Goal: Transaction & Acquisition: Purchase product/service

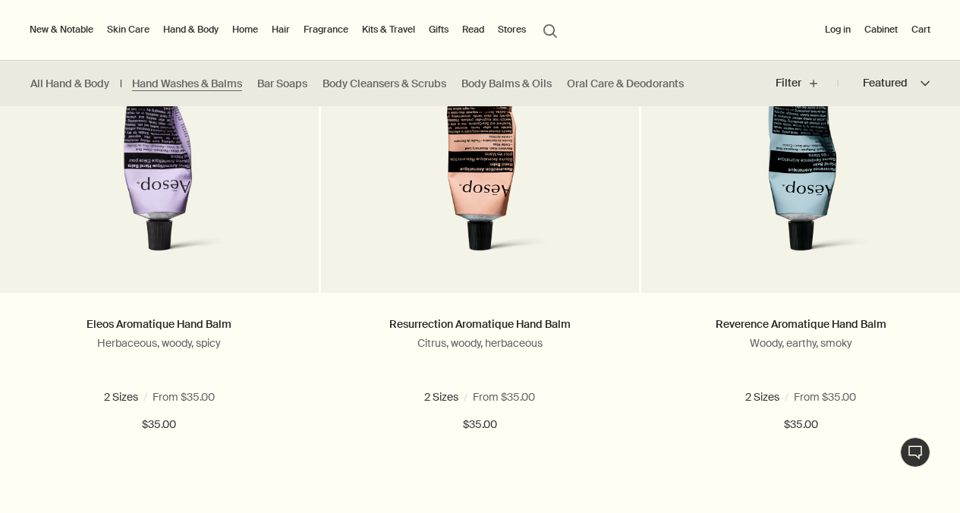
scroll to position [533, 0]
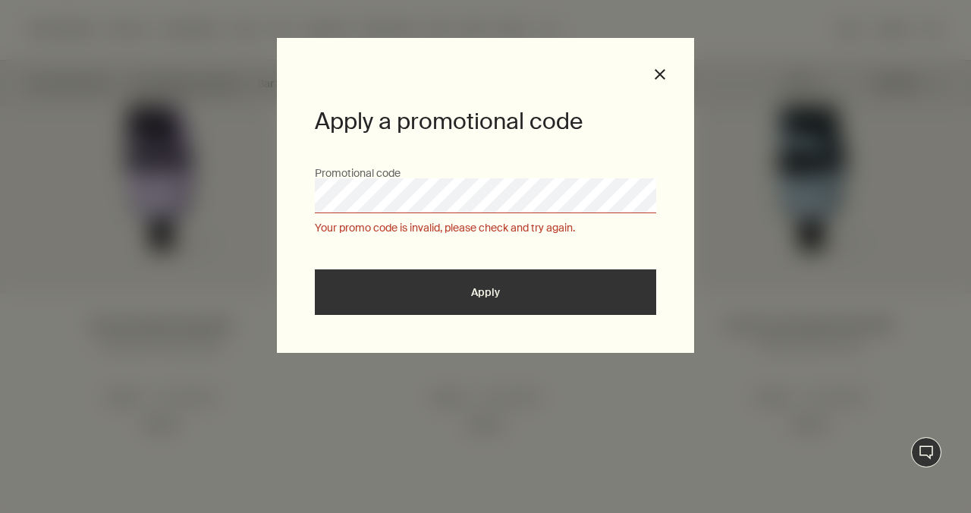
click at [660, 75] on button "close" at bounding box center [660, 75] width 14 height 14
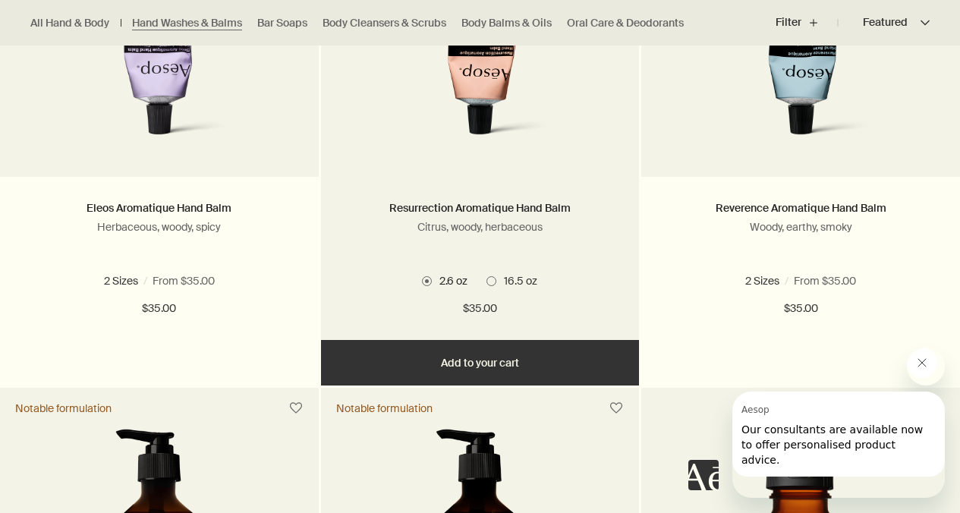
scroll to position [655, 0]
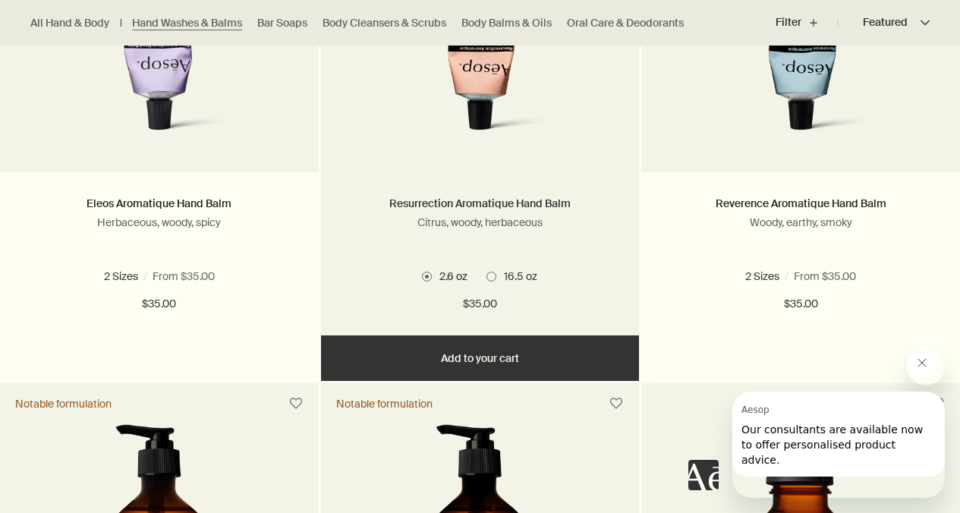
click at [481, 210] on link "Resurrection Aromatique Hand Balm" at bounding box center [479, 203] width 181 height 14
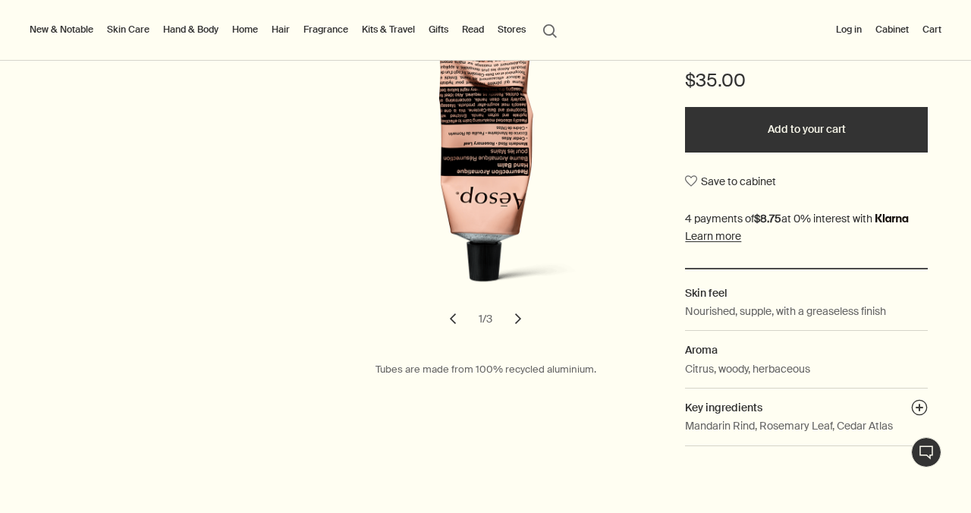
scroll to position [272, 0]
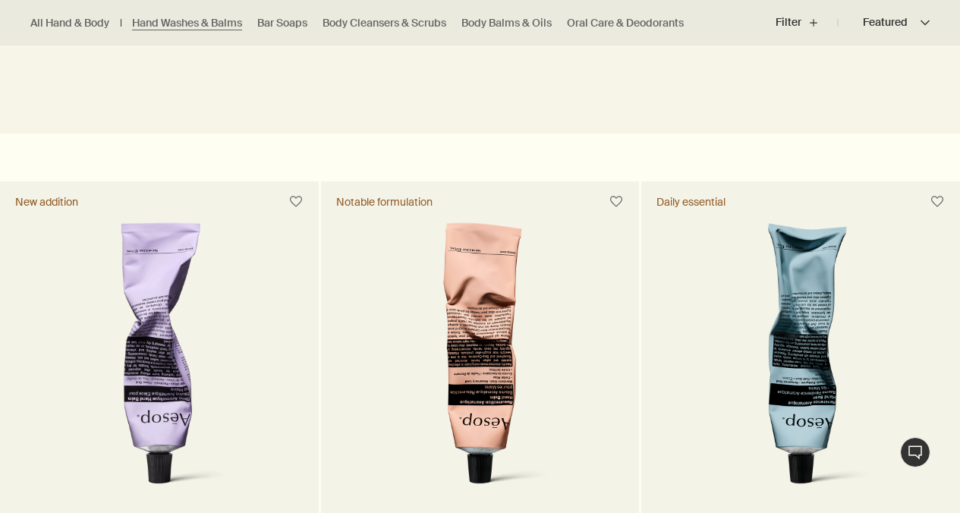
scroll to position [302, 0]
click at [218, 342] on img at bounding box center [159, 362] width 237 height 281
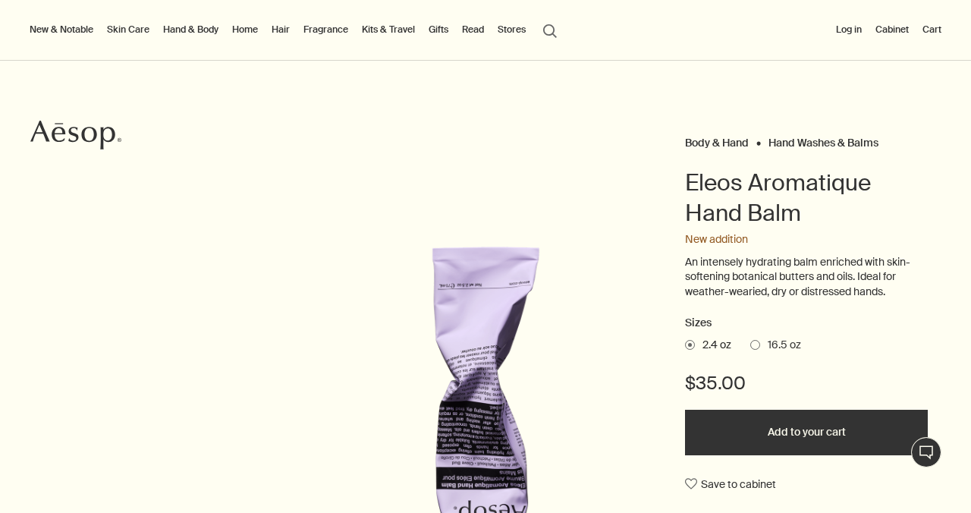
scroll to position [43, 0]
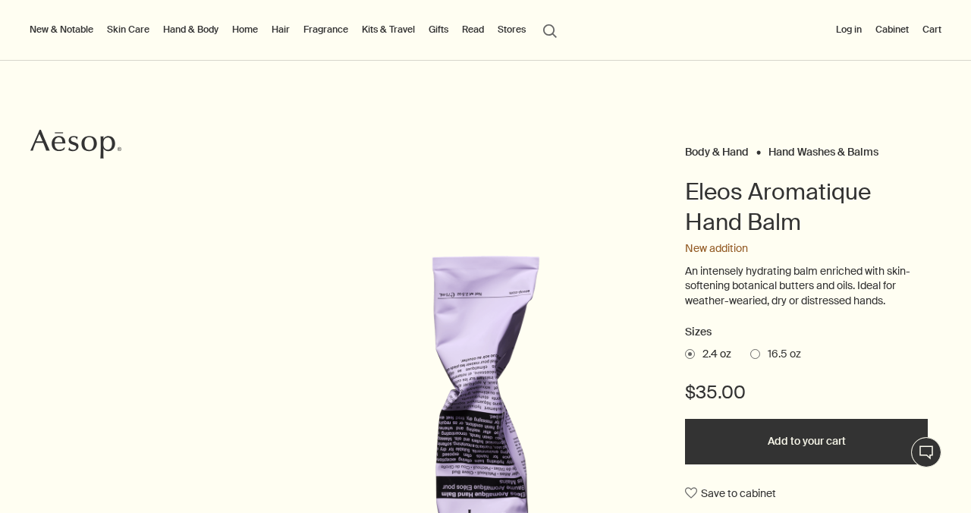
click at [552, 32] on button "search Search" at bounding box center [549, 29] width 27 height 29
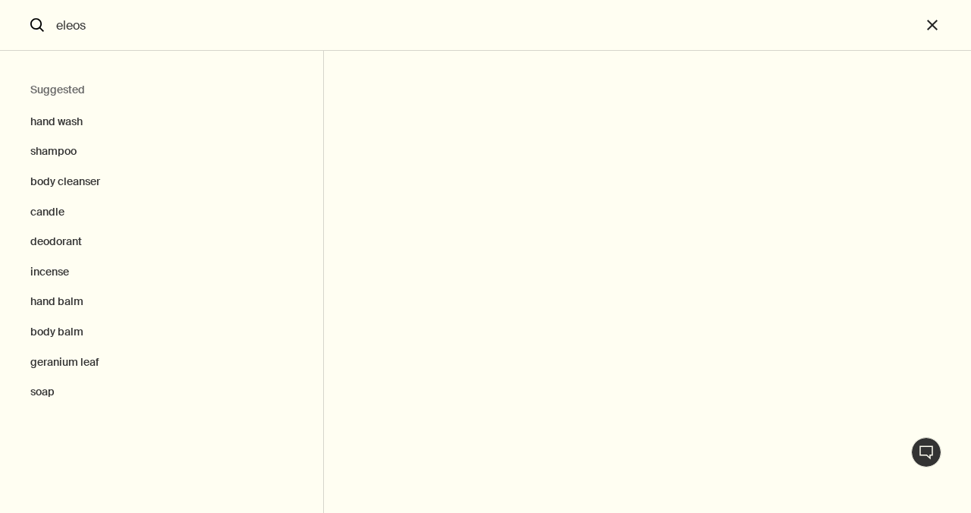
type input "eleos"
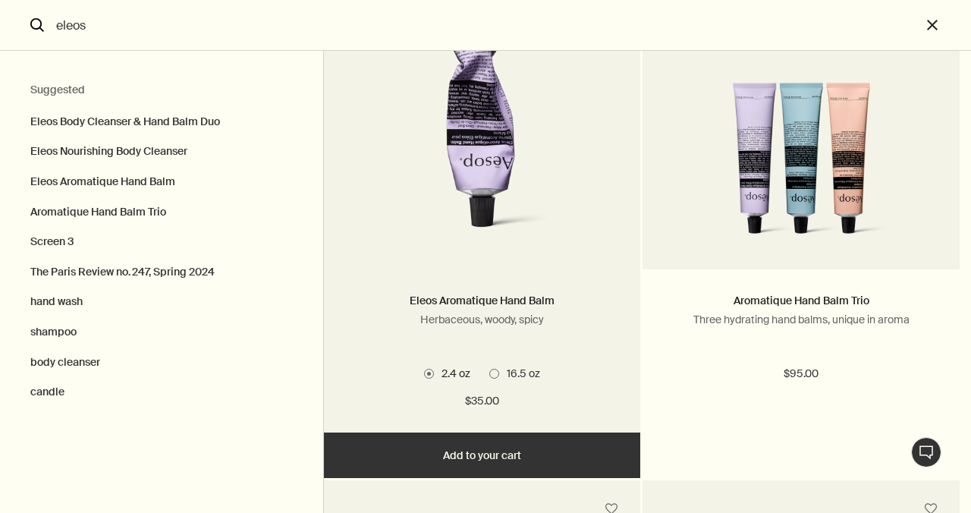
scroll to position [751, 0]
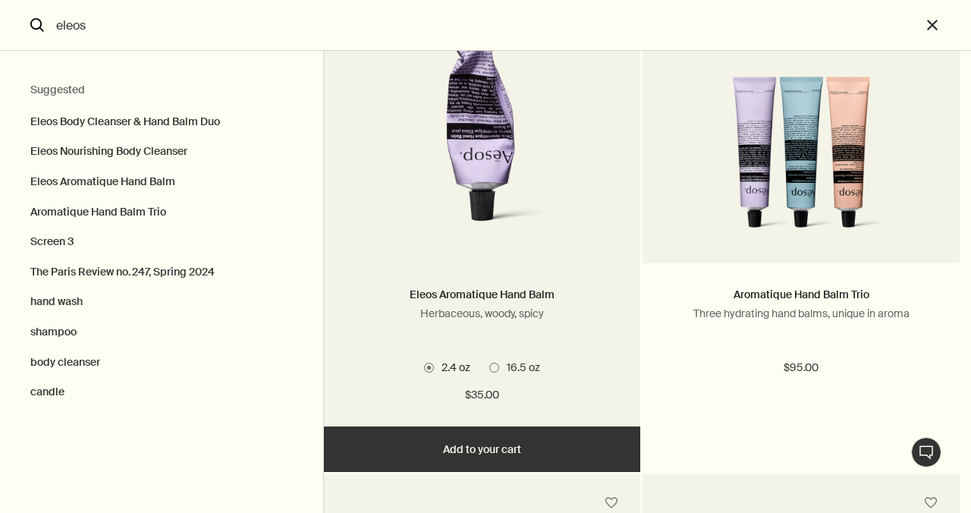
click at [496, 373] on span "Search" at bounding box center [494, 368] width 10 height 10
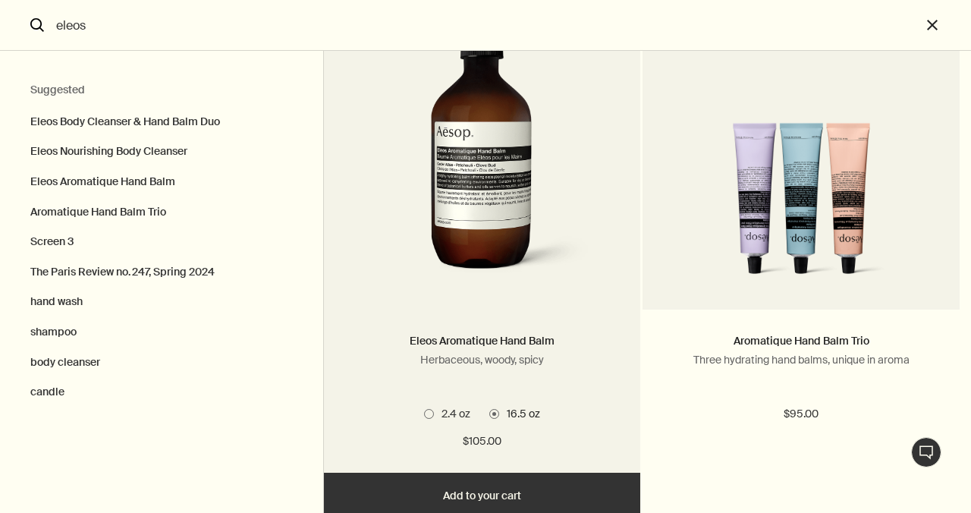
scroll to position [703, 0]
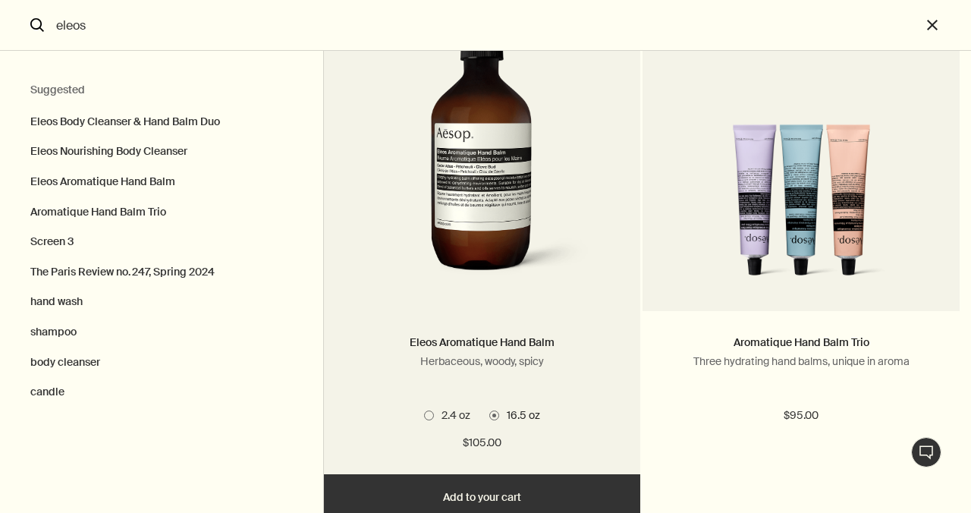
click at [489, 234] on img "Search" at bounding box center [482, 148] width 227 height 281
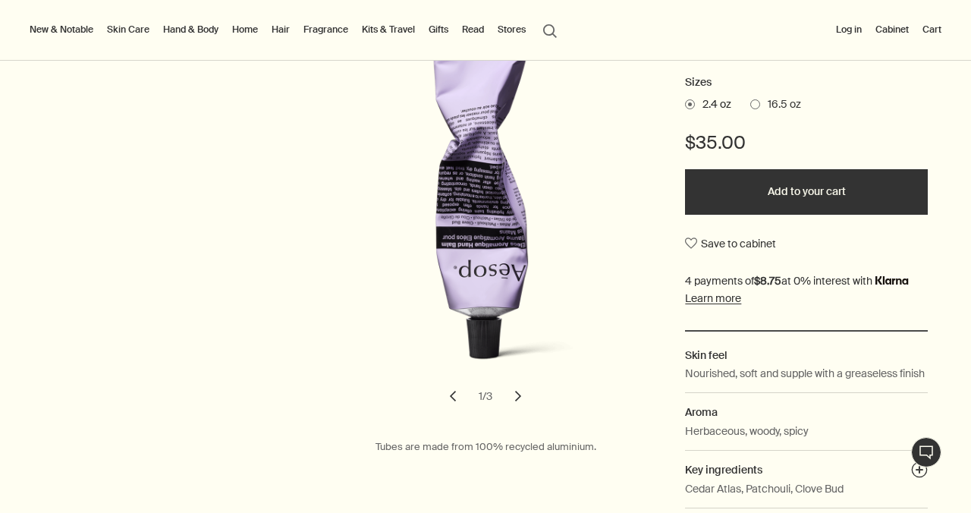
scroll to position [300, 0]
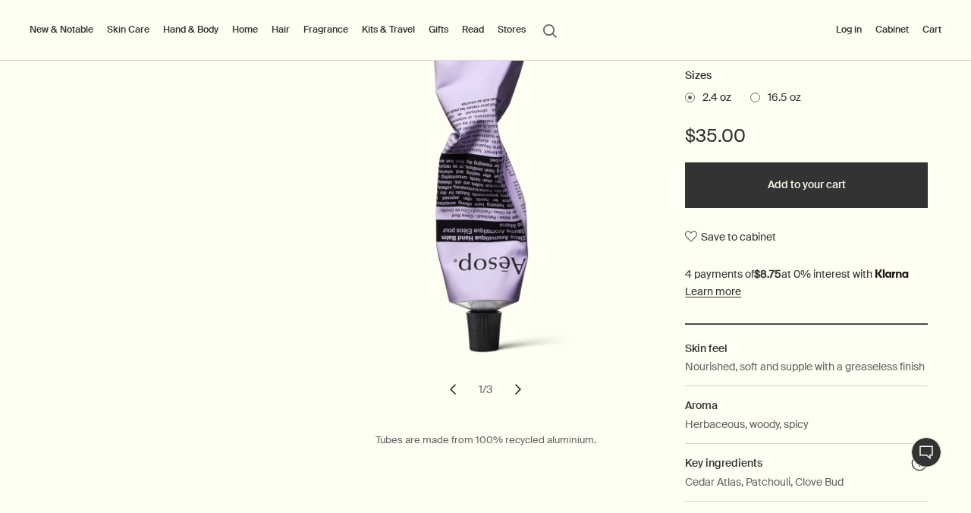
click at [758, 102] on span at bounding box center [755, 98] width 10 height 10
click at [750, 100] on input "16.5 oz" at bounding box center [750, 95] width 0 height 10
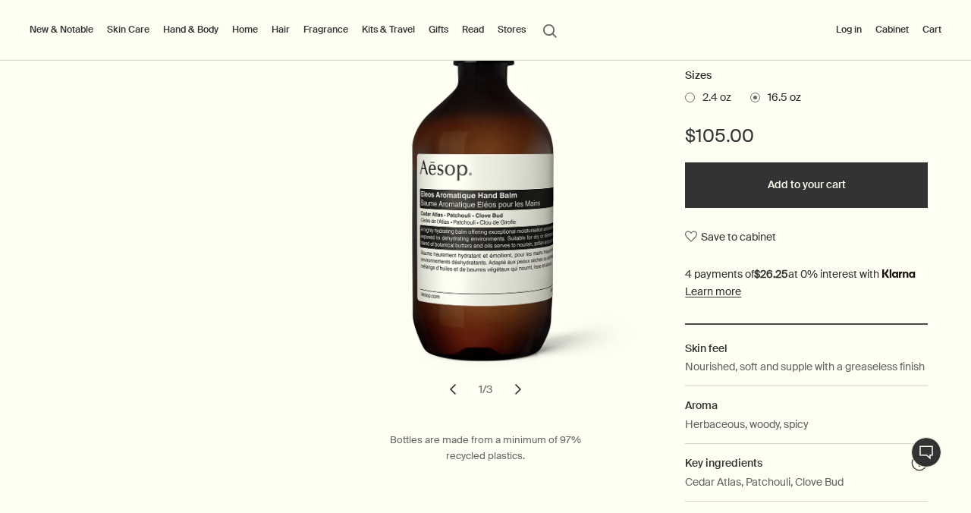
click at [514, 406] on button "chevron" at bounding box center [517, 389] width 33 height 33
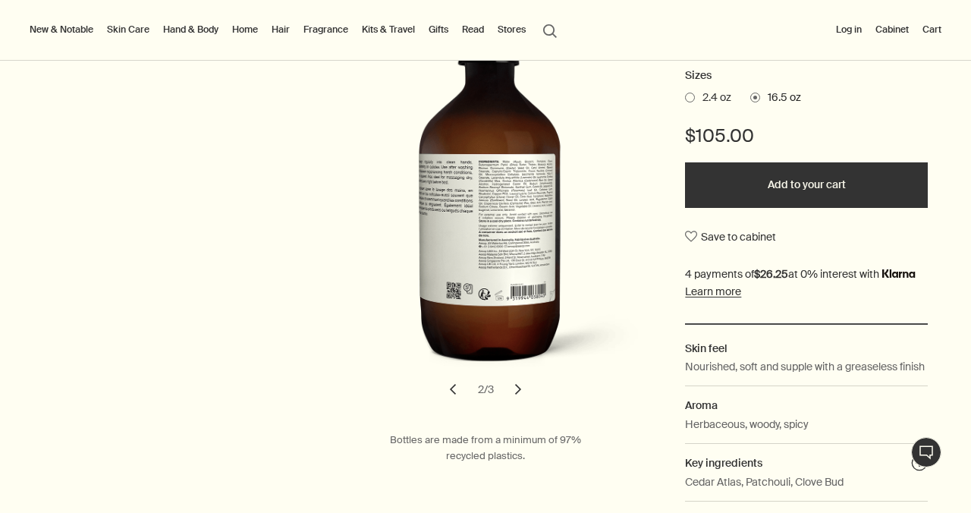
click at [514, 406] on button "chevron" at bounding box center [517, 389] width 33 height 33
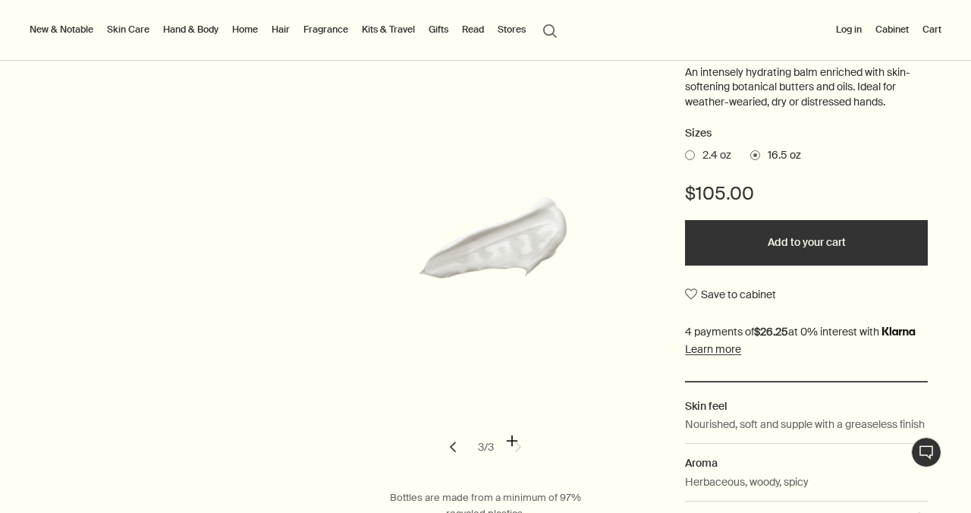
scroll to position [250, 0]
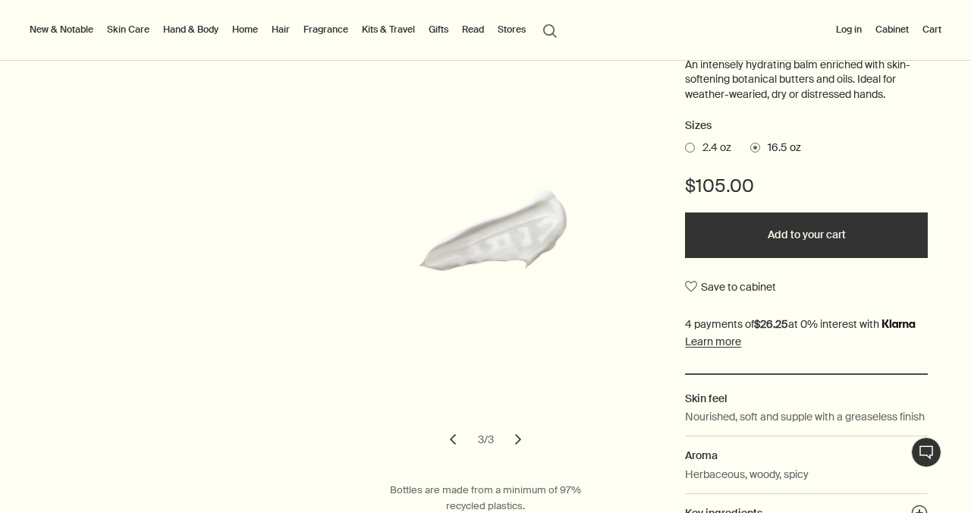
click at [685, 152] on span at bounding box center [690, 148] width 10 height 10
click at [685, 150] on input "2.4 oz" at bounding box center [685, 145] width 0 height 10
click at [760, 258] on button "Add to your cart" at bounding box center [806, 235] width 243 height 46
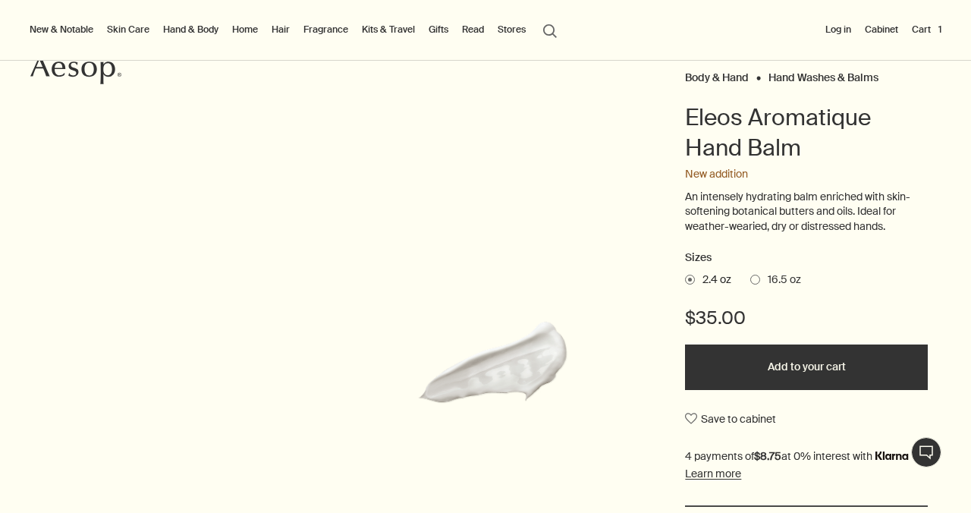
scroll to position [108, 0]
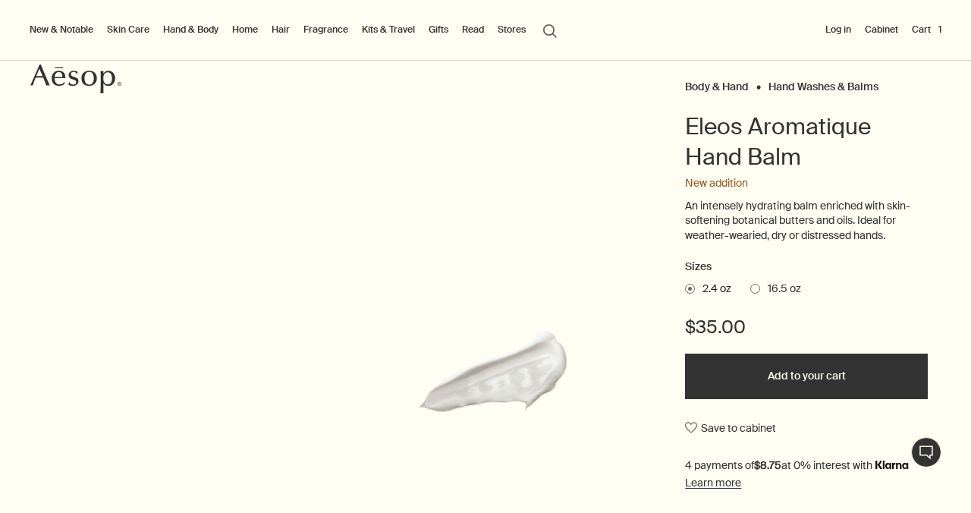
click at [762, 399] on button "Added to your cart Add to your cart" at bounding box center [806, 377] width 243 height 46
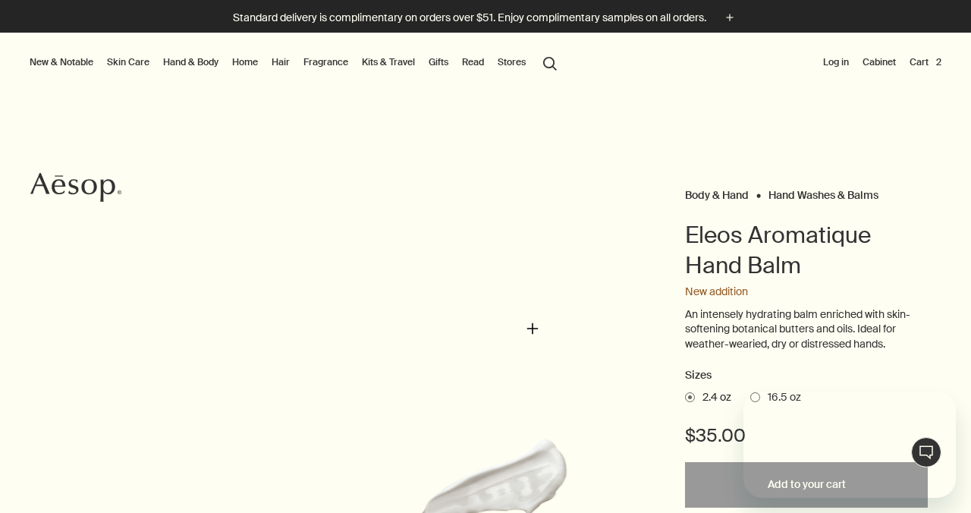
scroll to position [0, 0]
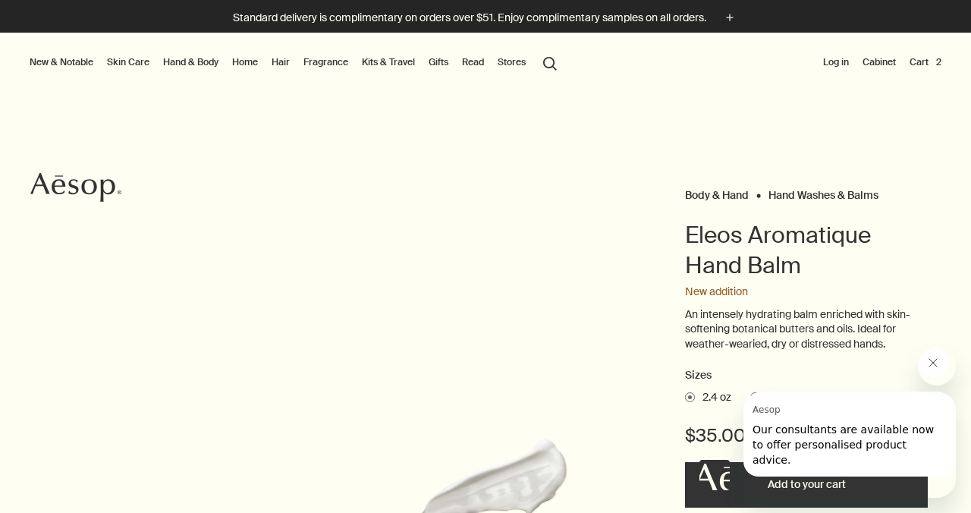
click at [137, 60] on link "Skin Care" at bounding box center [128, 62] width 49 height 18
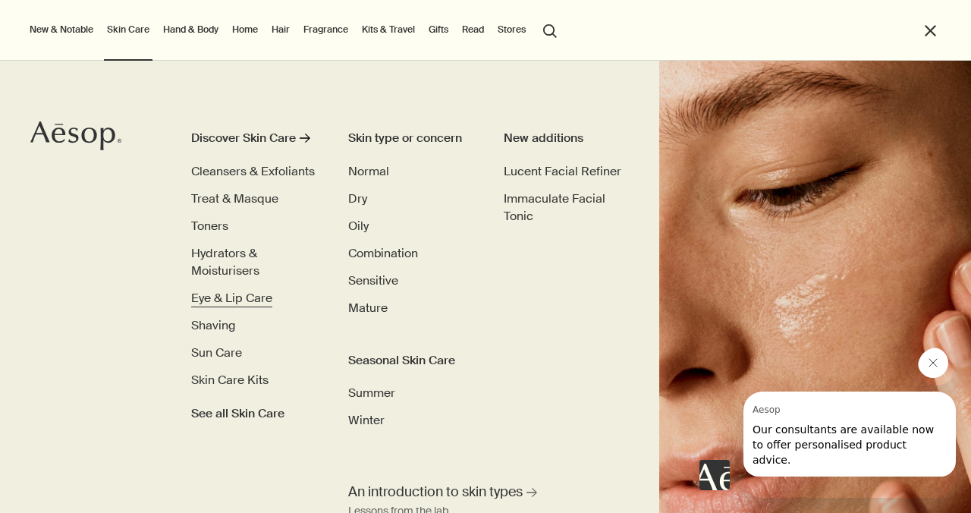
click at [241, 303] on span "Eye & Lip Care" at bounding box center [231, 298] width 81 height 16
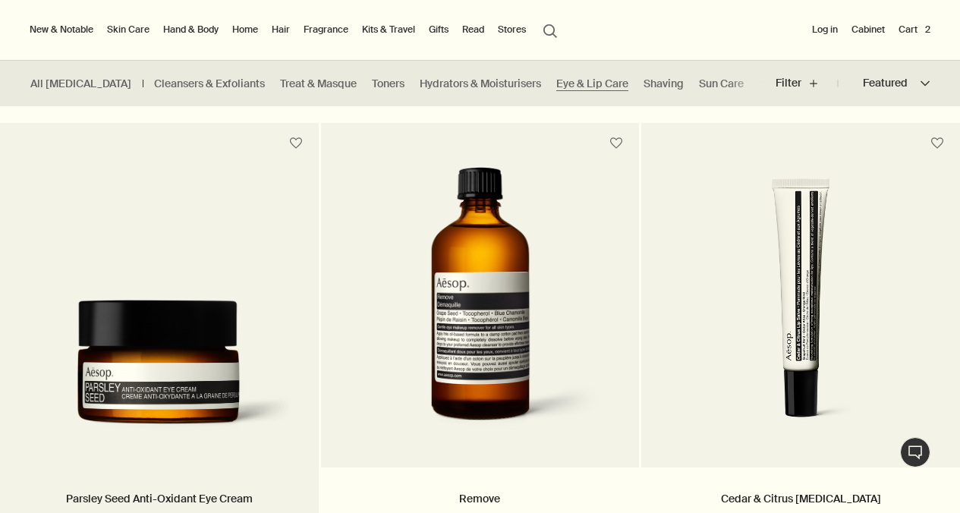
scroll to position [343, 0]
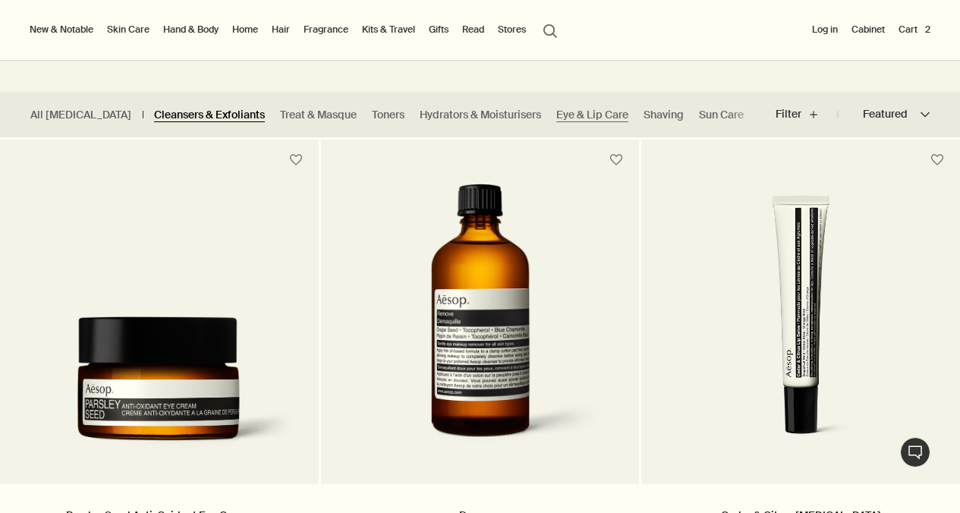
click at [225, 121] on link "Cleansers & Exfoliants" at bounding box center [209, 115] width 111 height 14
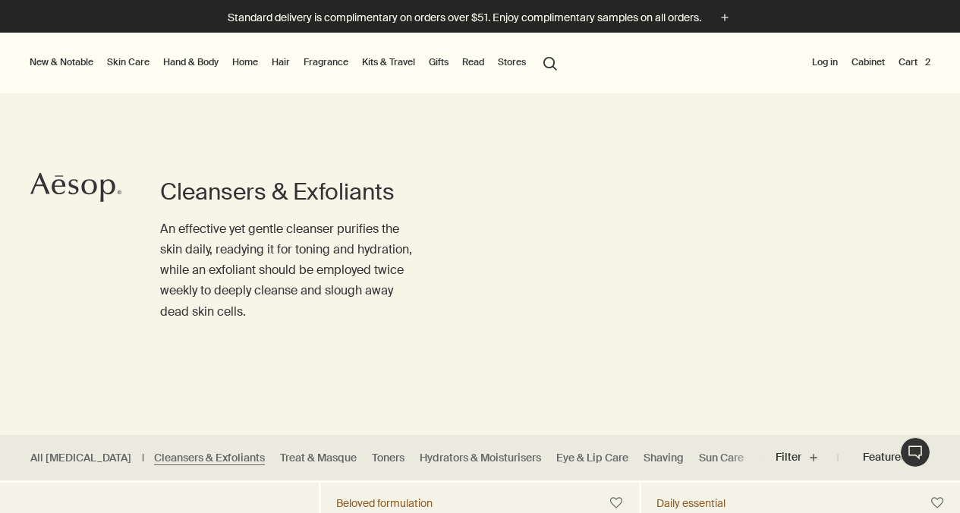
click at [396, 64] on link "Kits & Travel" at bounding box center [388, 62] width 59 height 18
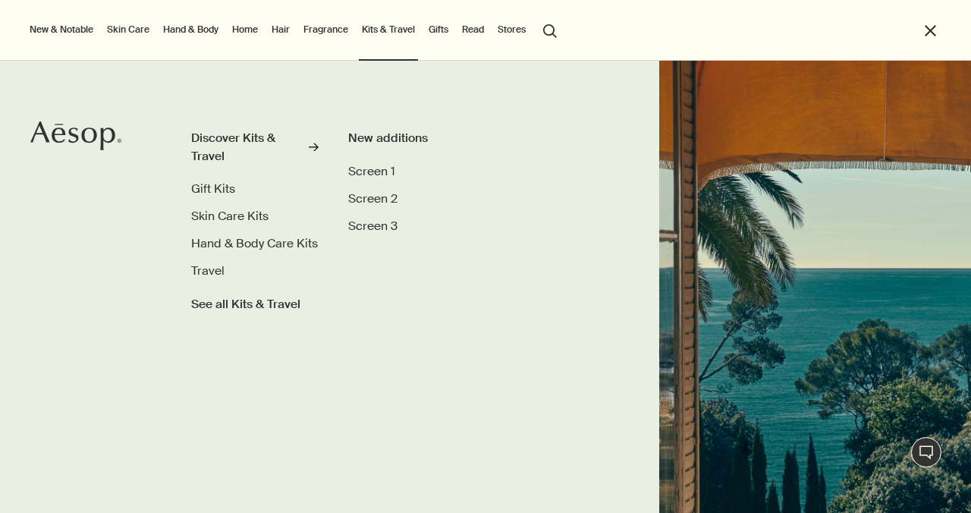
click at [448, 30] on link "Gifts" at bounding box center [439, 29] width 26 height 18
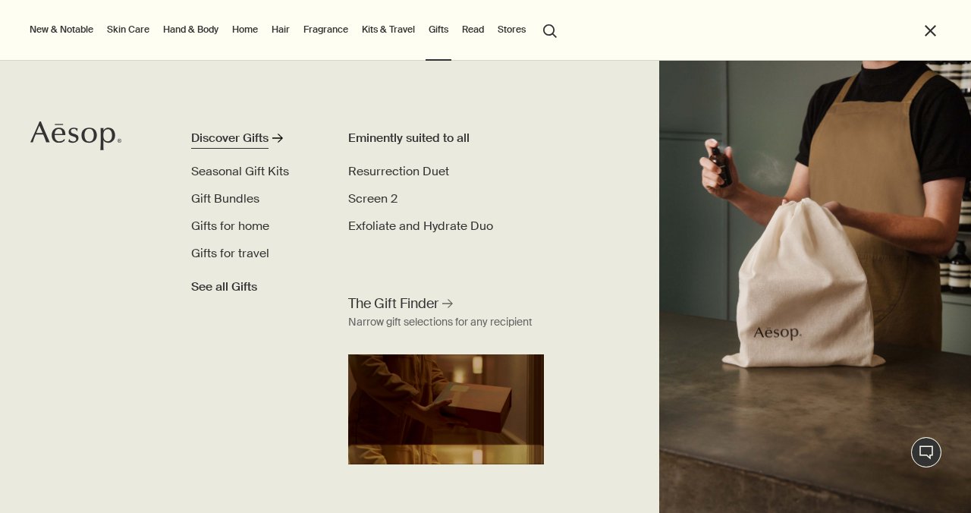
click at [255, 137] on div "Discover Gifts" at bounding box center [229, 138] width 77 height 18
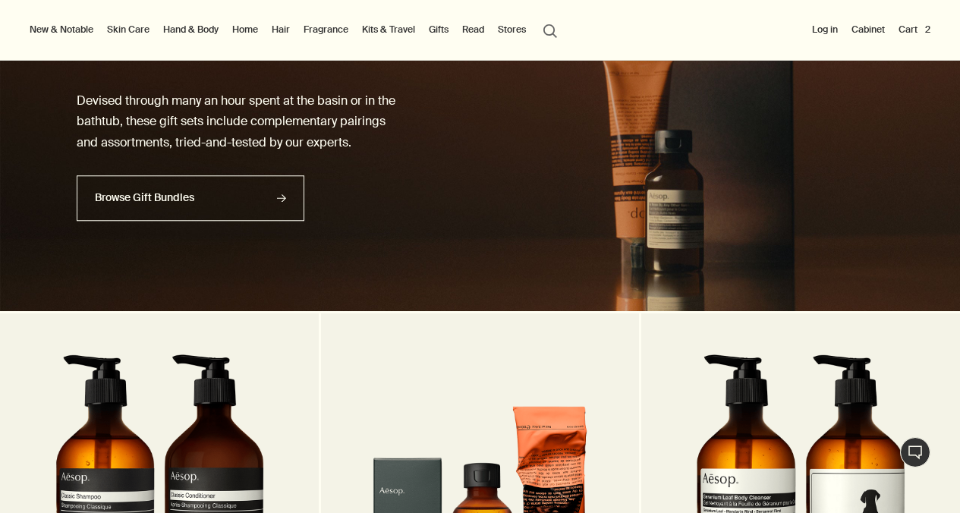
scroll to position [1022, 0]
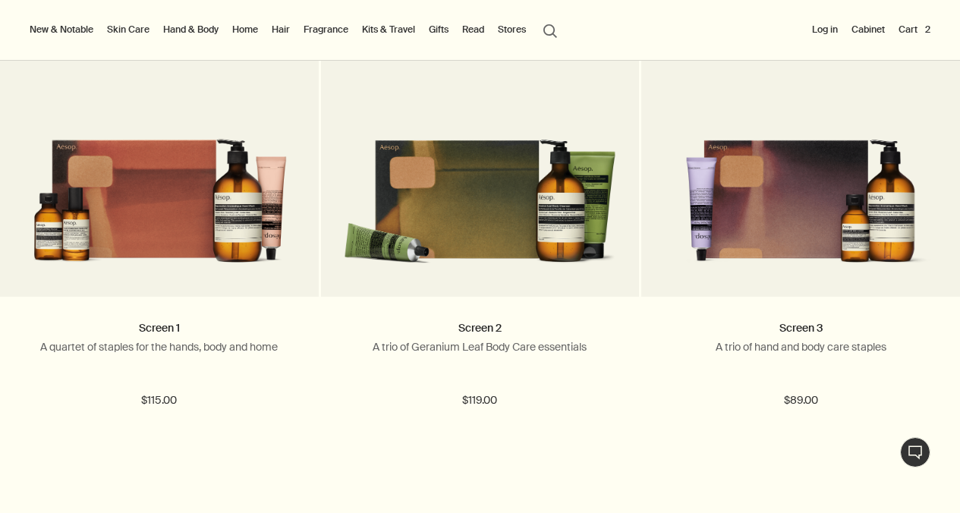
click at [205, 27] on link "Hand & Body" at bounding box center [190, 29] width 61 height 18
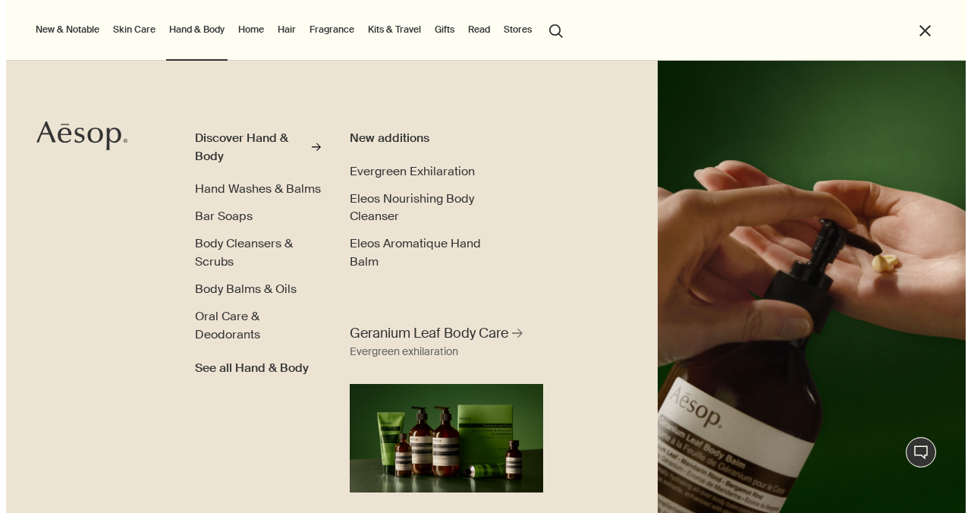
scroll to position [996, 0]
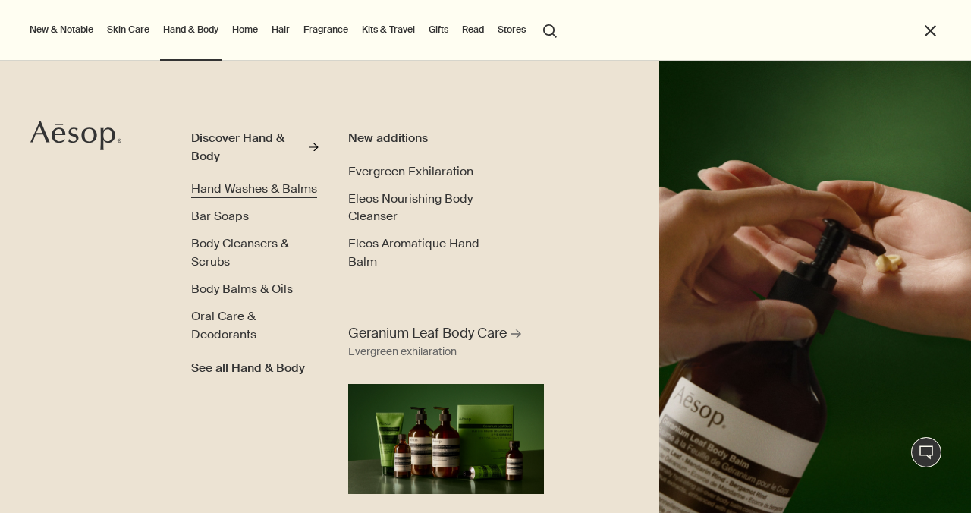
click at [227, 187] on span "Hand Washes & Balms" at bounding box center [254, 189] width 126 height 16
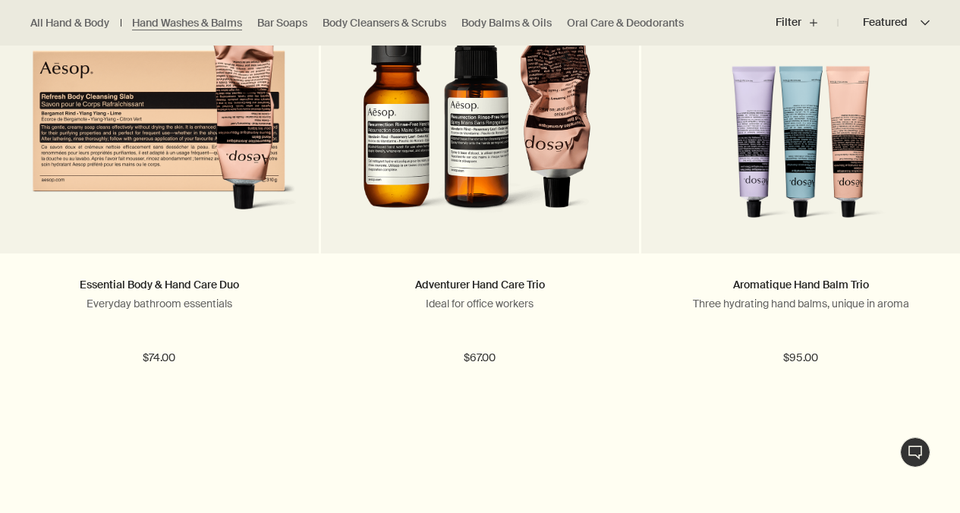
scroll to position [2869, 0]
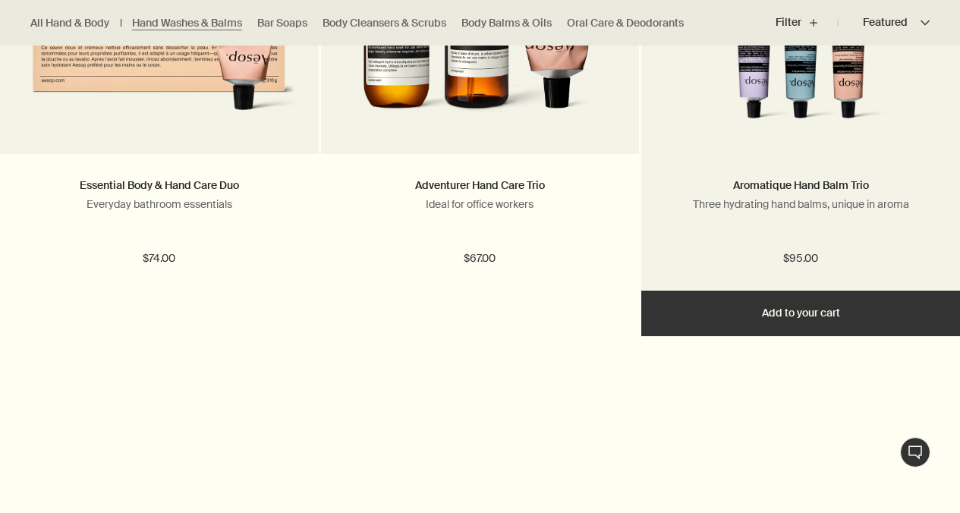
click at [819, 131] on img at bounding box center [800, 48] width 273 height 165
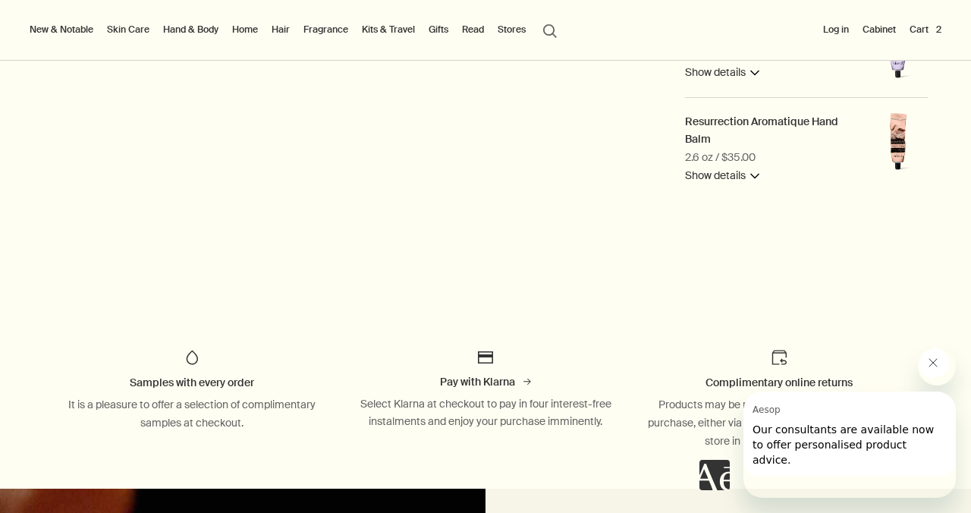
scroll to position [286, 0]
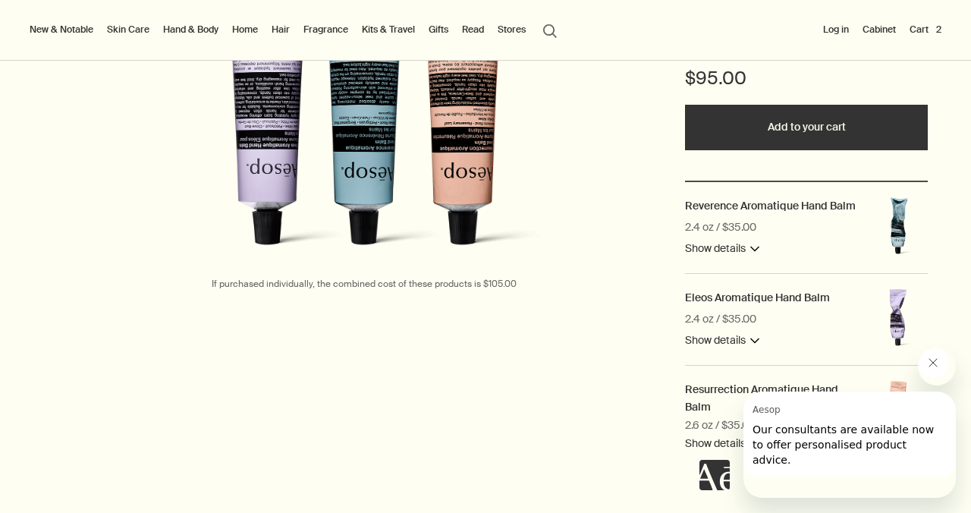
click at [734, 150] on button "Add to your cart" at bounding box center [806, 128] width 243 height 46
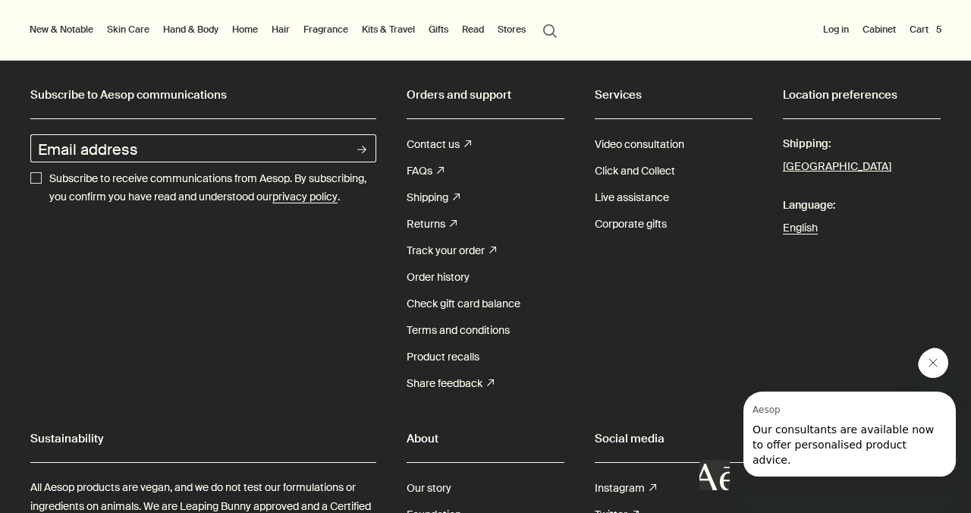
scroll to position [2145, 0]
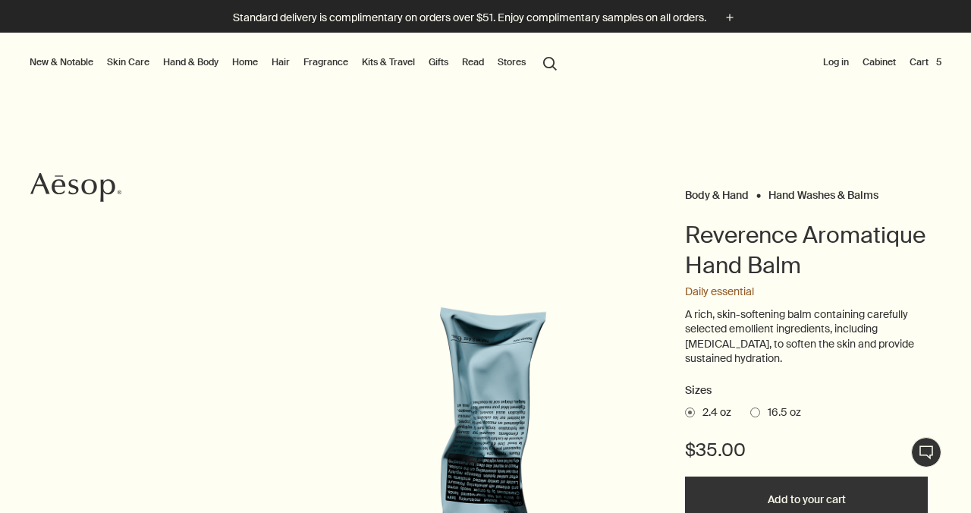
click at [914, 64] on button "Cart 5" at bounding box center [926, 62] width 38 height 18
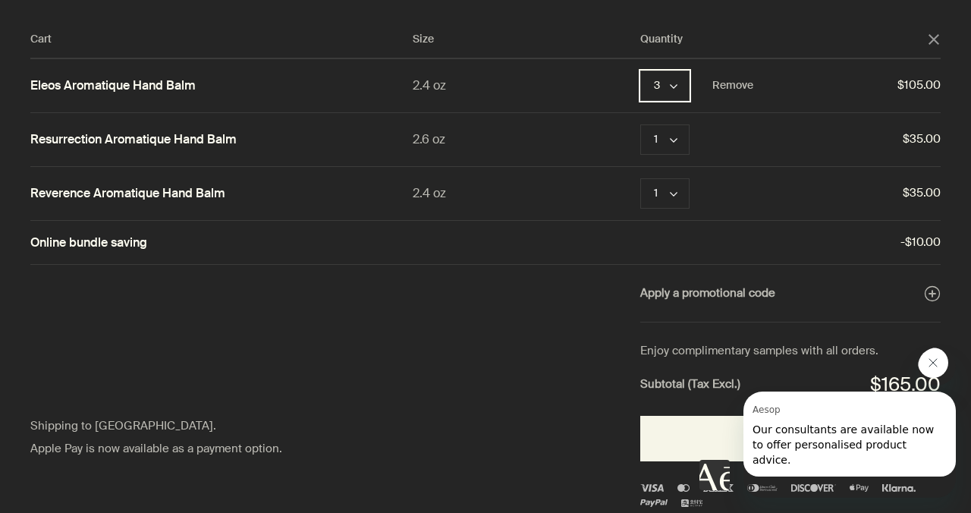
click at [670, 90] on icon "chevron" at bounding box center [674, 87] width 8 height 8
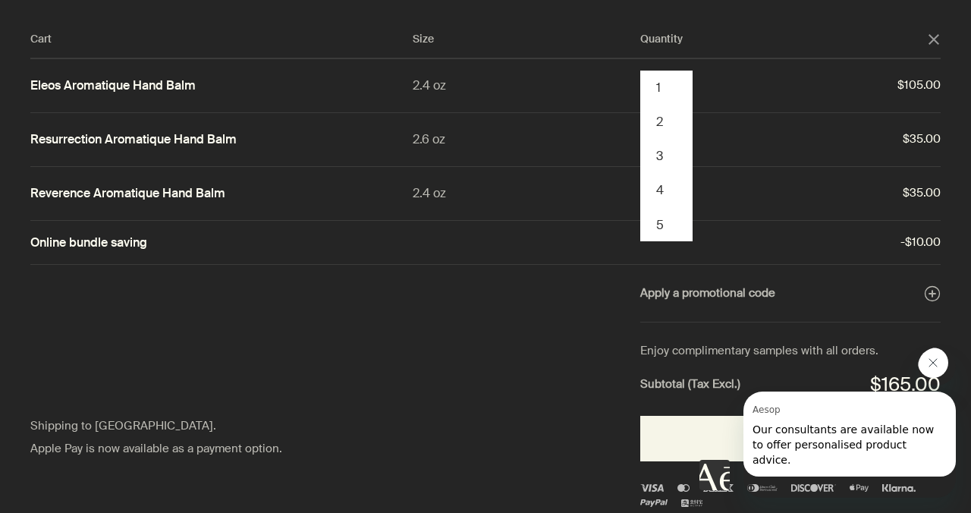
click at [531, 402] on div "Cart Size Quantity close Eleos Aromatique Hand Balm 2.4 oz 3 chevron 1 2 3 4 5 …" at bounding box center [500, 256] width 1001 height 513
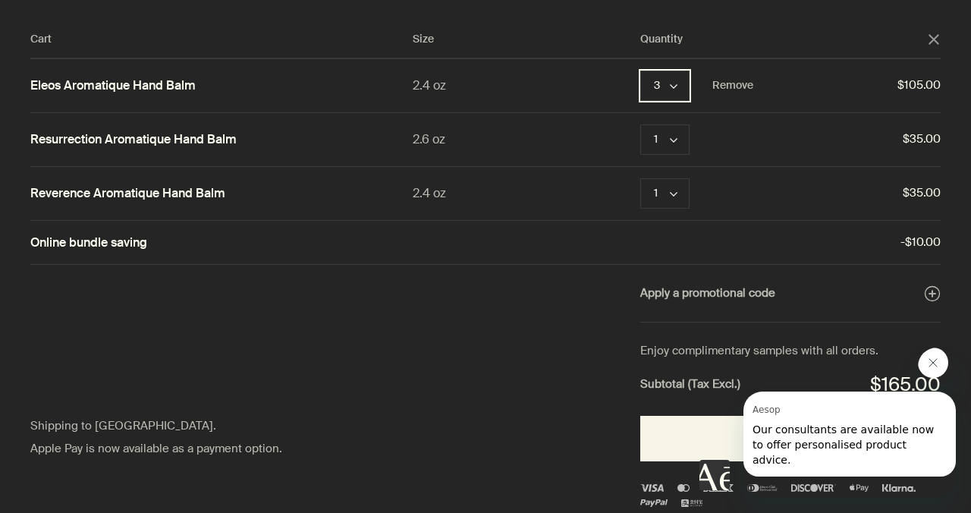
click at [670, 90] on icon "chevron" at bounding box center [674, 87] width 8 height 8
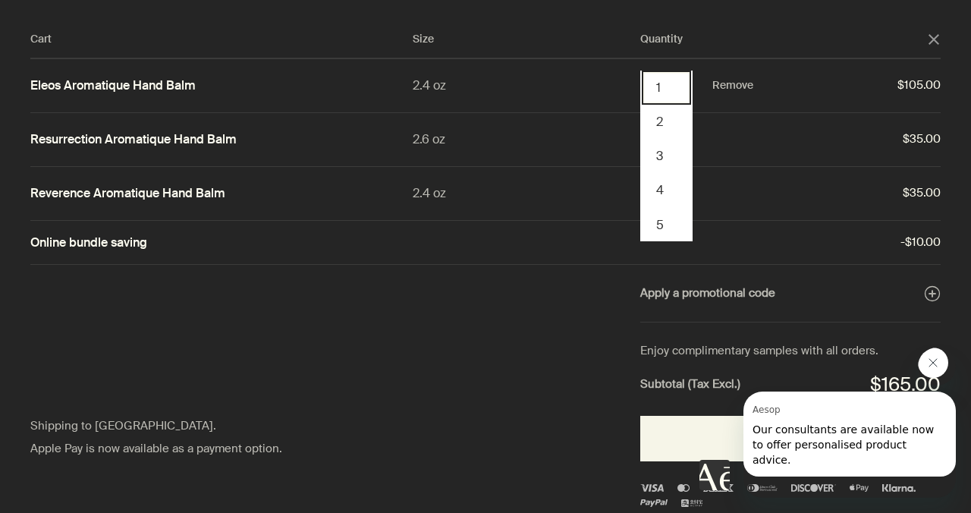
click at [659, 99] on button "1" at bounding box center [666, 88] width 49 height 34
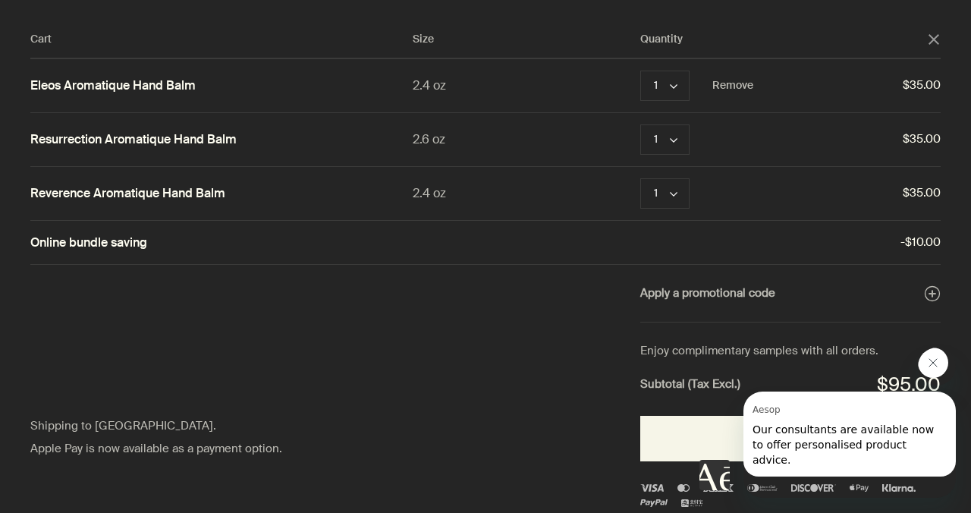
click at [935, 374] on button "Close message from Aesop" at bounding box center [933, 362] width 30 height 30
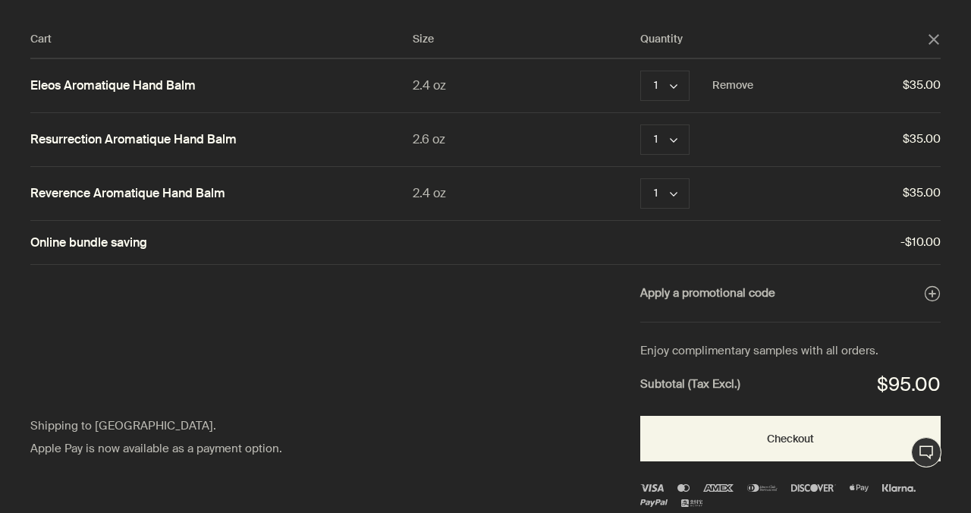
click at [822, 461] on div "Enjoy complimentary samples with all orders. Subtotal (Tax Excl.) $95.00 Checko…" at bounding box center [790, 415] width 300 height 187
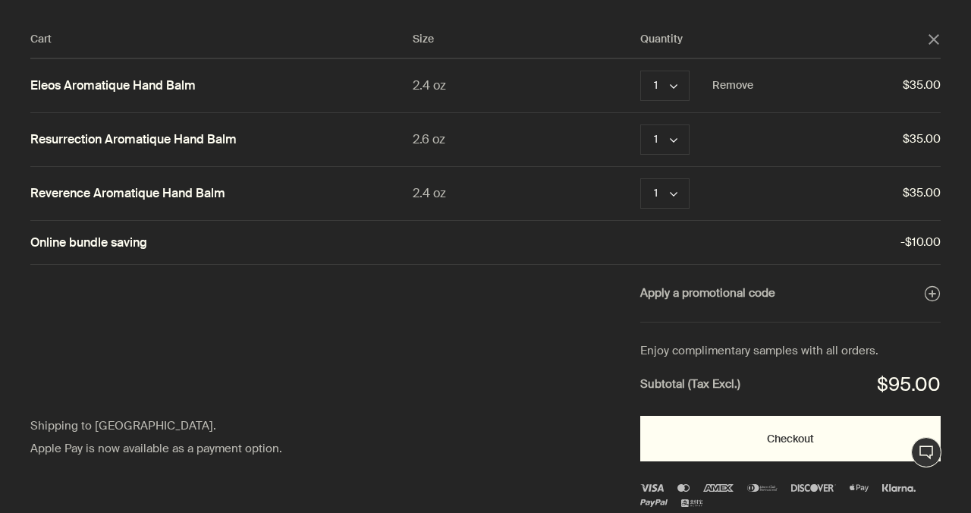
click at [768, 461] on button "Checkout" at bounding box center [790, 439] width 300 height 46
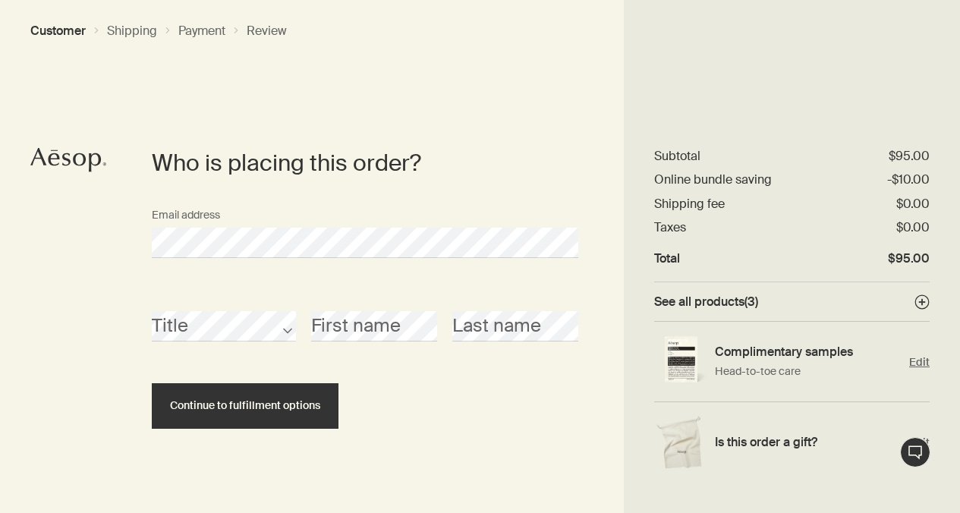
click at [806, 353] on h4 "Complimentary samples" at bounding box center [808, 352] width 187 height 16
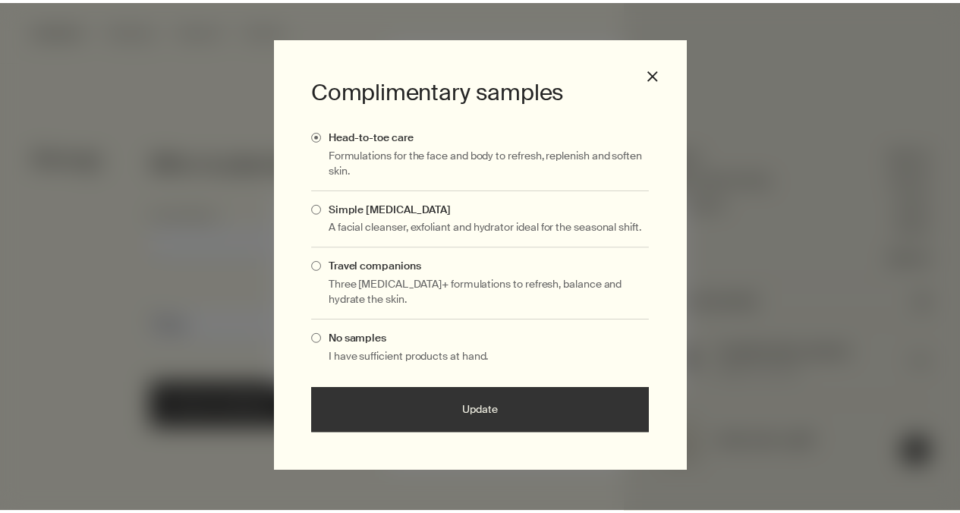
scroll to position [18, 0]
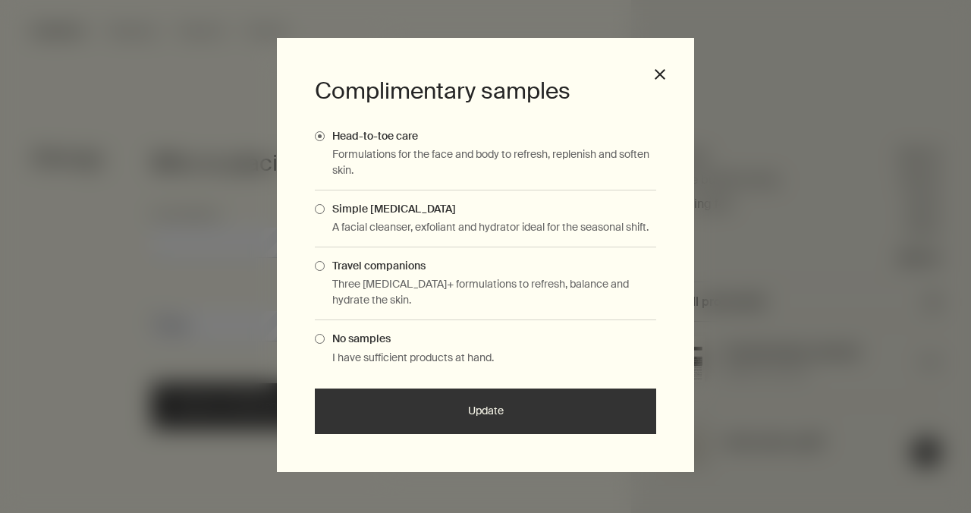
click at [318, 262] on span "Complimentary Samples Modal" at bounding box center [320, 266] width 10 height 10
click at [325, 262] on input "Travel companions" at bounding box center [325, 264] width 0 height 10
click at [479, 417] on button "Update" at bounding box center [485, 411] width 341 height 46
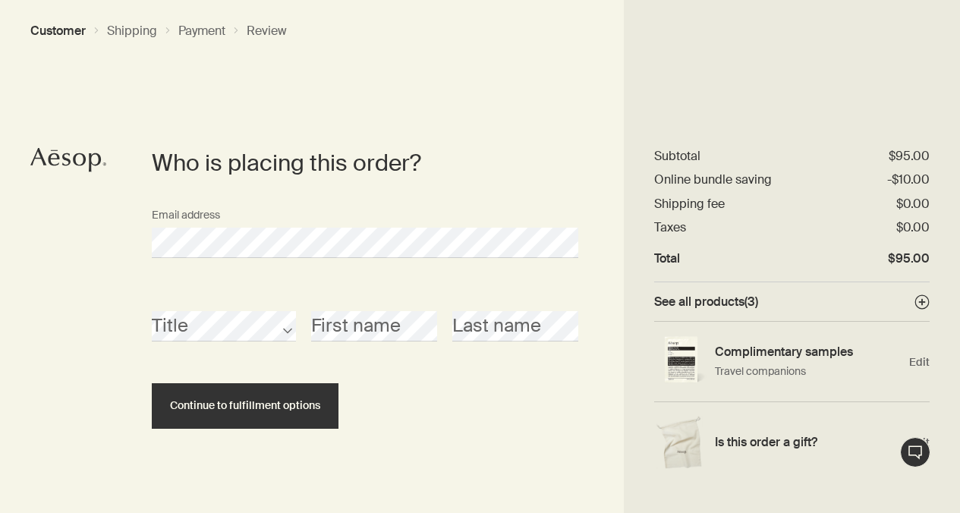
click at [382, 315] on div "First name" at bounding box center [373, 313] width 141 height 57
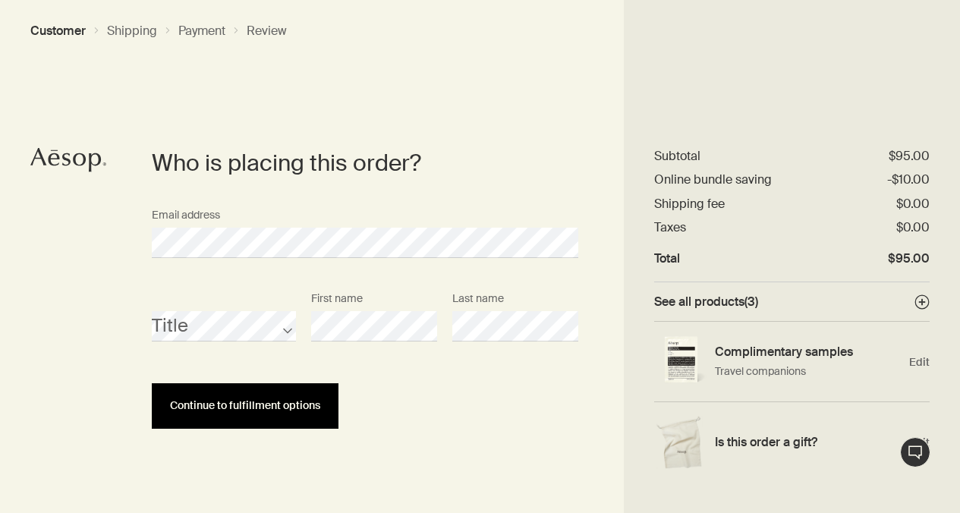
click at [303, 422] on button "Continue to fulfillment options" at bounding box center [245, 406] width 187 height 46
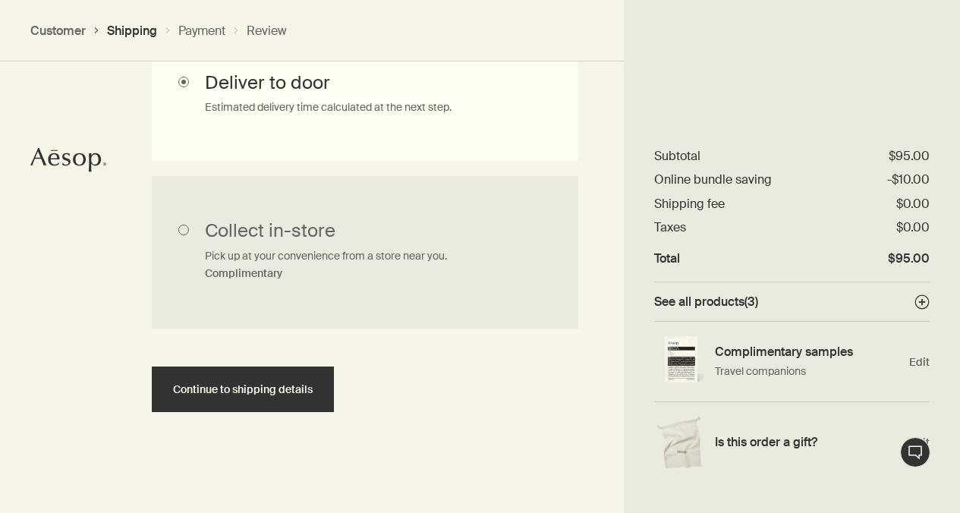
scroll to position [620, 0]
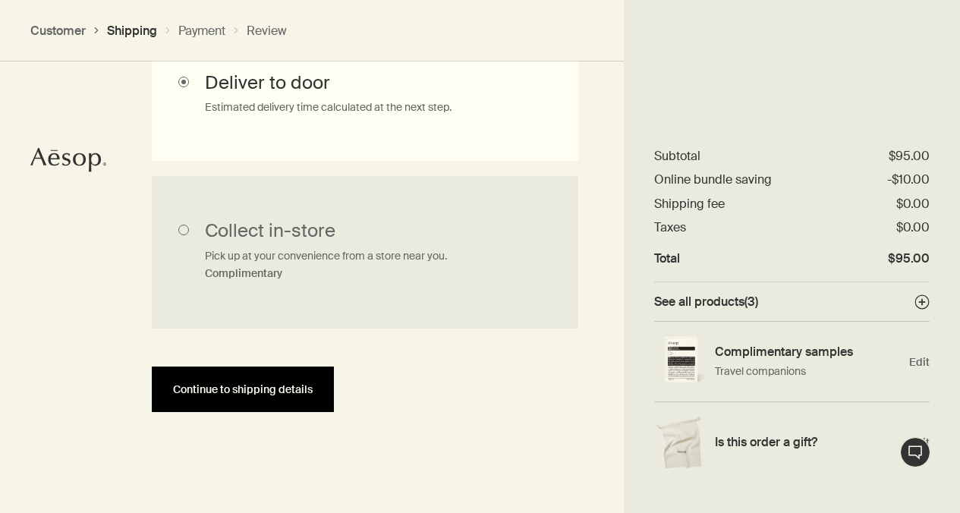
click at [277, 394] on span "Continue to shipping details" at bounding box center [243, 389] width 140 height 11
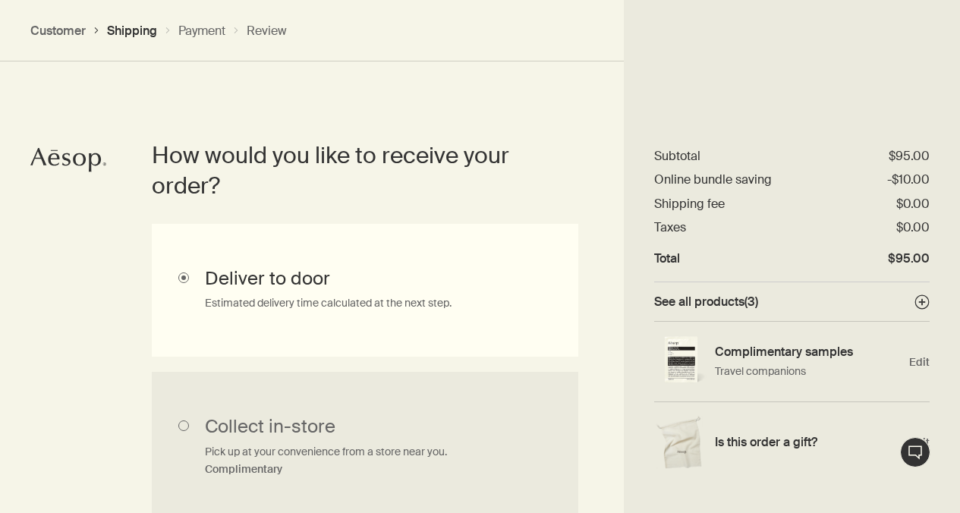
select select "US"
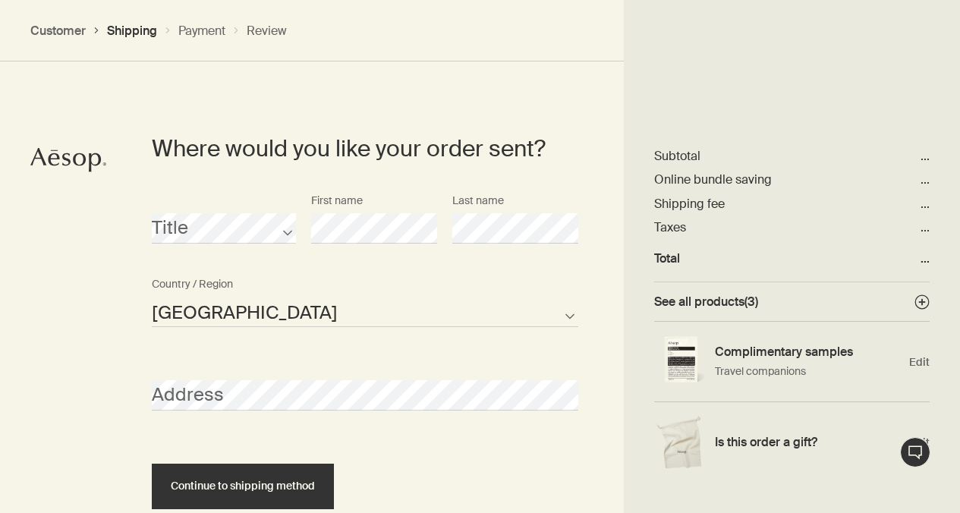
scroll to position [690, 0]
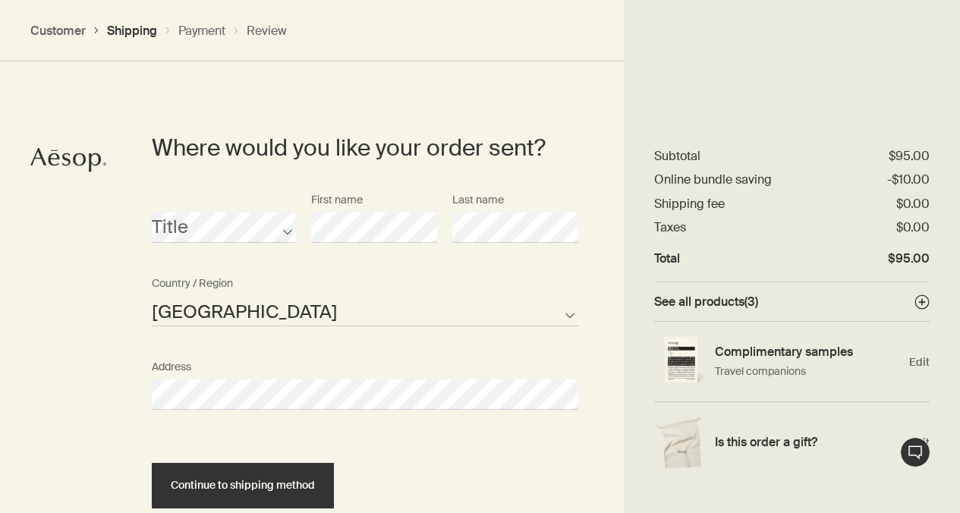
select select "US"
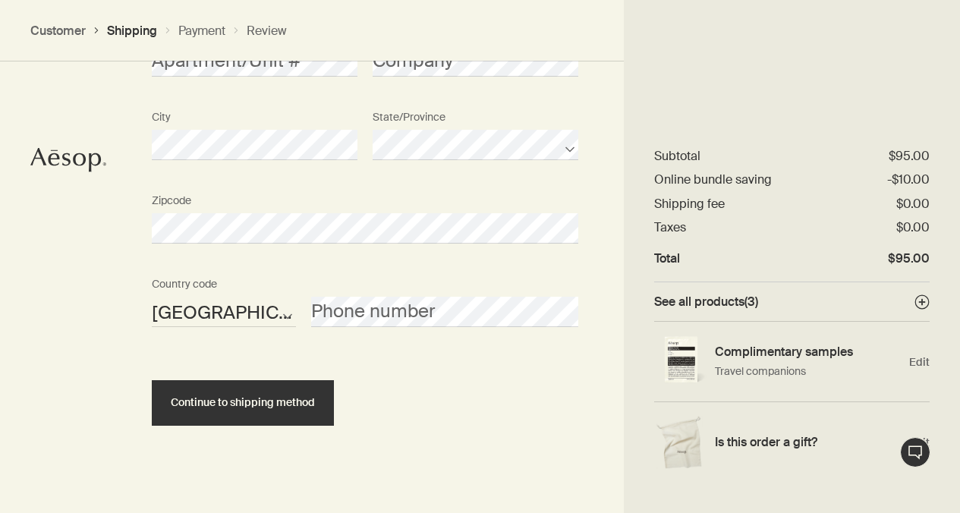
scroll to position [1180, 0]
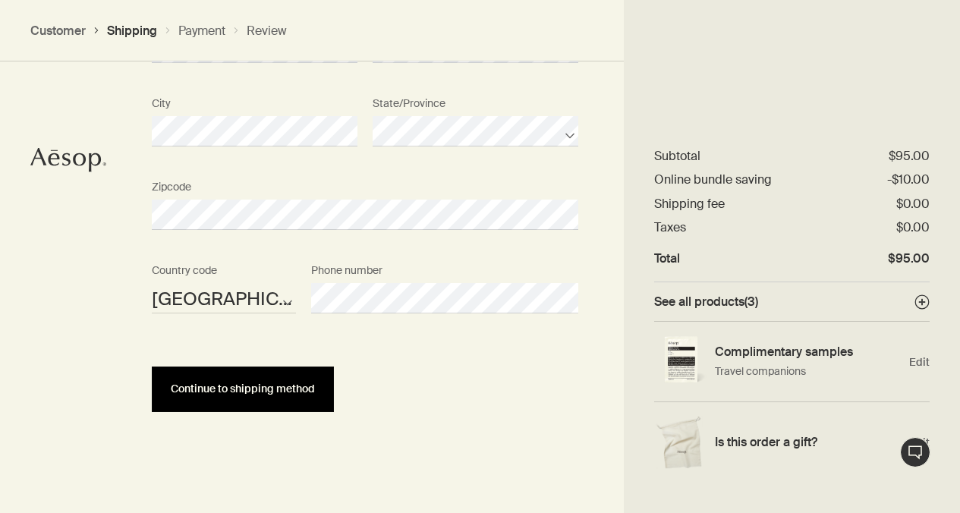
click at [250, 395] on span "Continue to shipping method" at bounding box center [243, 388] width 144 height 11
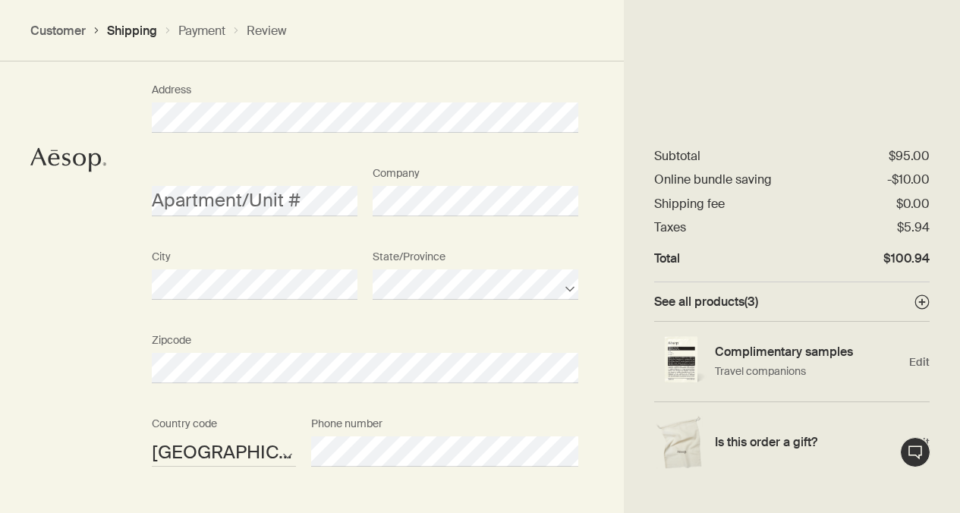
scroll to position [945, 0]
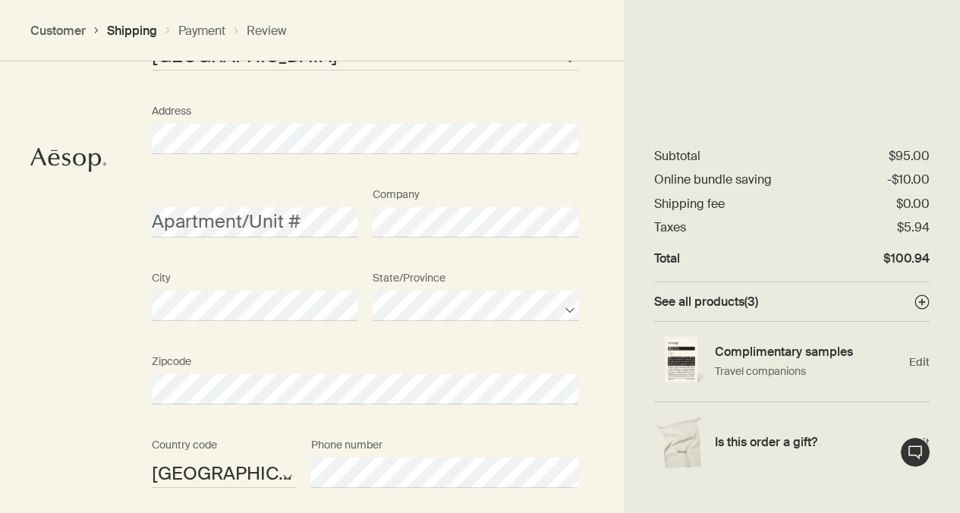
click at [354, 264] on div "Apartment/Unit # Company" at bounding box center [365, 222] width 442 height 83
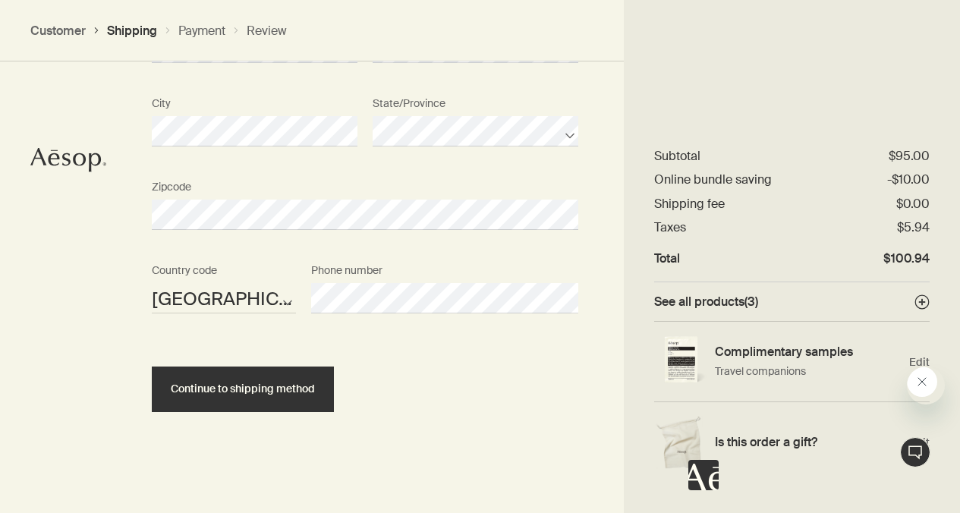
scroll to position [1159, 0]
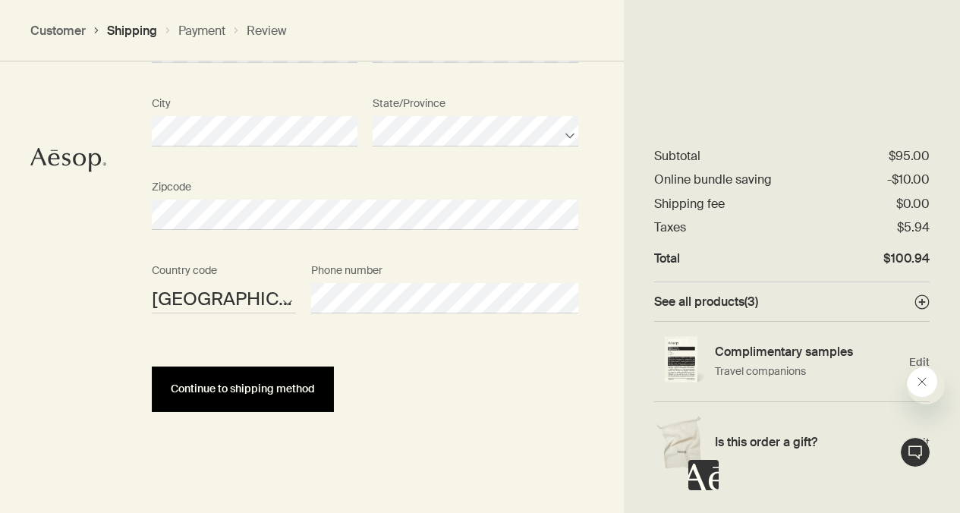
click at [315, 395] on span "Continue to shipping method" at bounding box center [243, 388] width 144 height 11
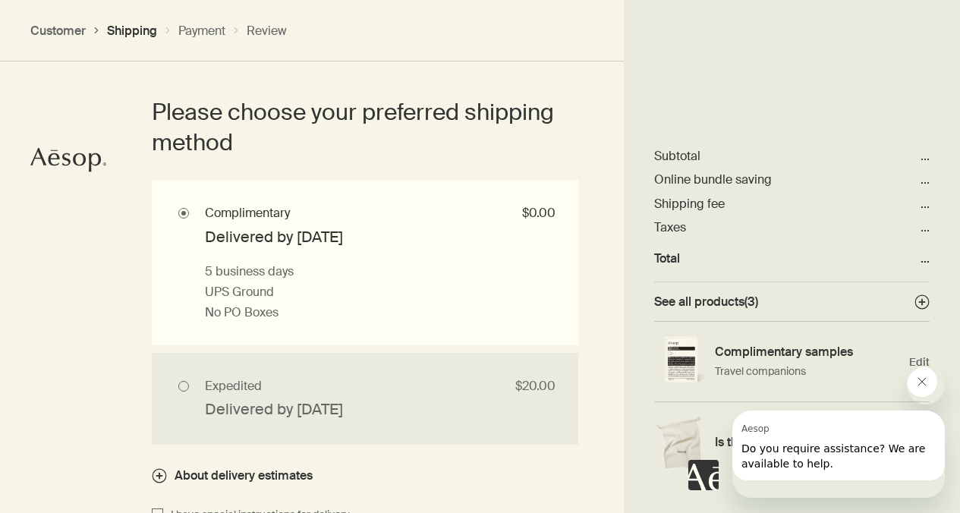
scroll to position [1401, 0]
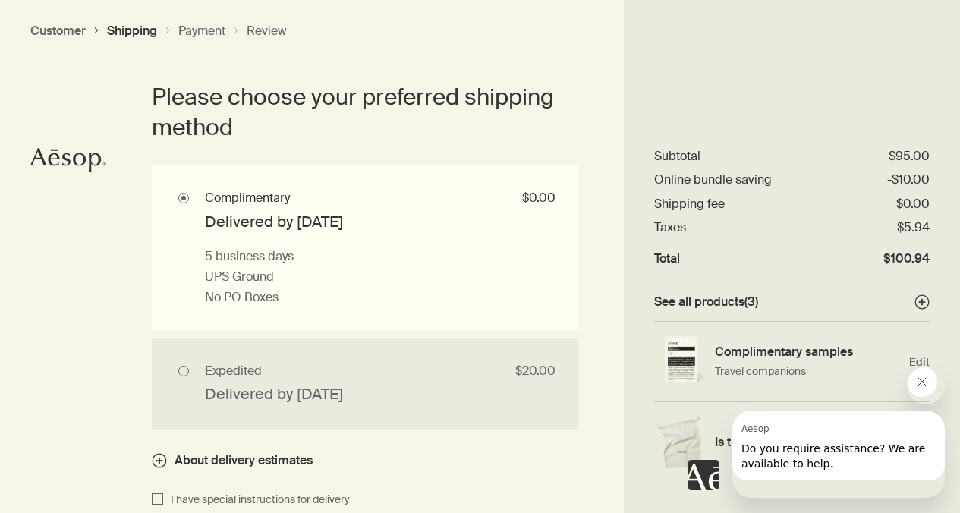
click at [928, 385] on icon "Close message from Aesop" at bounding box center [922, 382] width 12 height 12
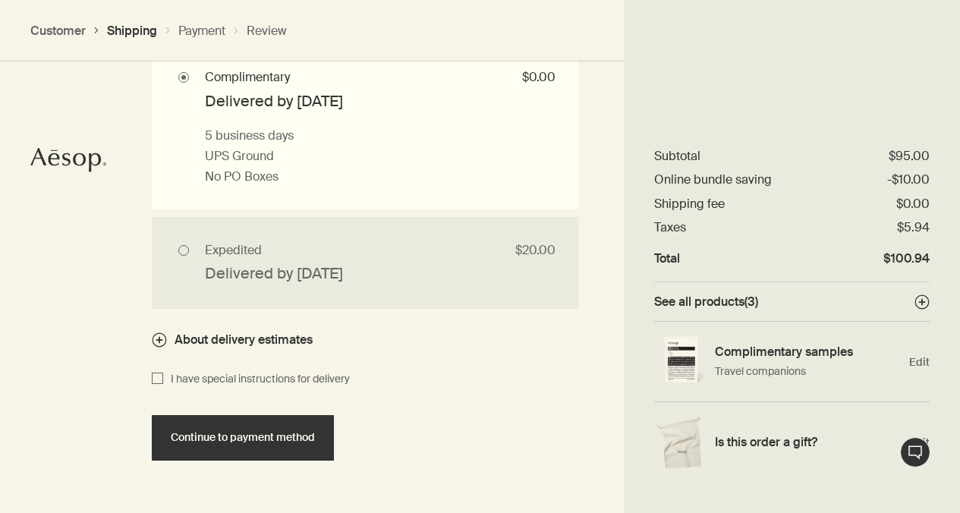
scroll to position [1692, 0]
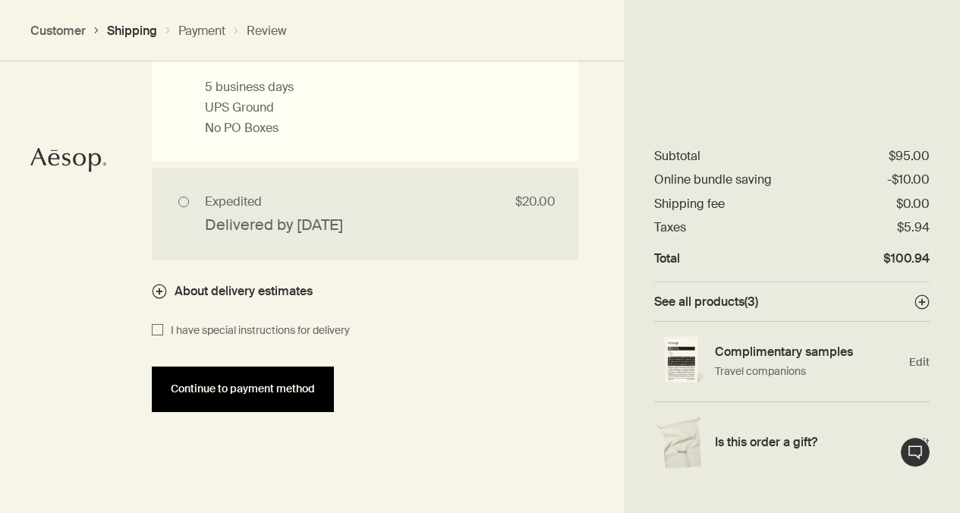
click at [295, 386] on span "Continue to payment method" at bounding box center [243, 388] width 144 height 11
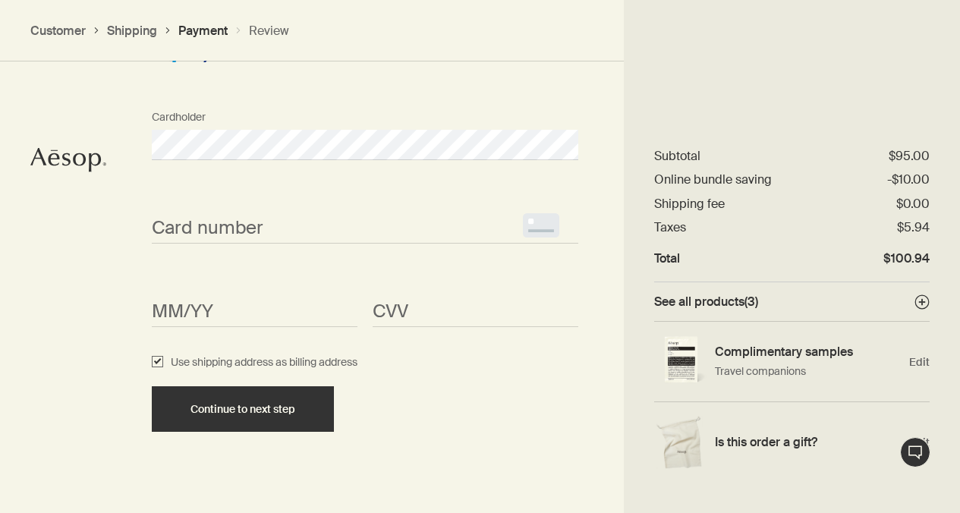
scroll to position [1462, 0]
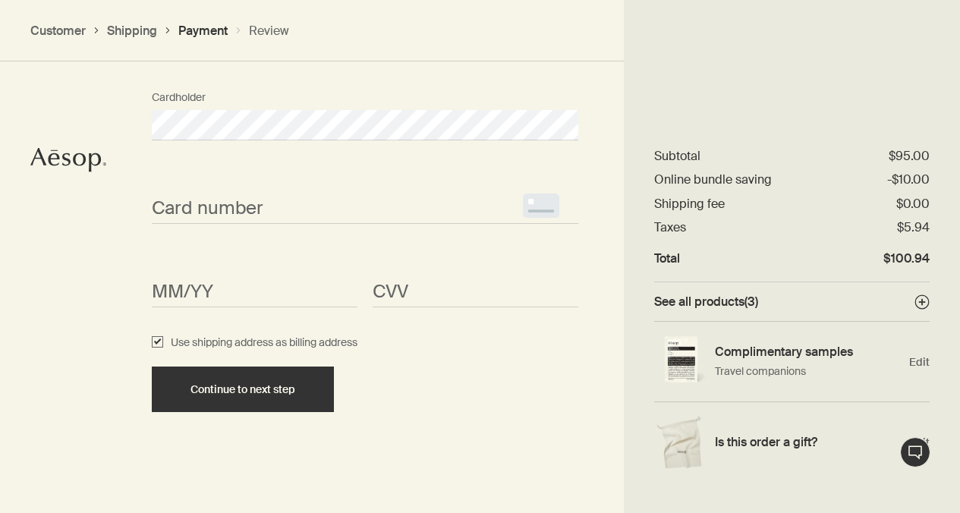
click at [769, 446] on h4 "Is this order a gift?" at bounding box center [808, 442] width 187 height 16
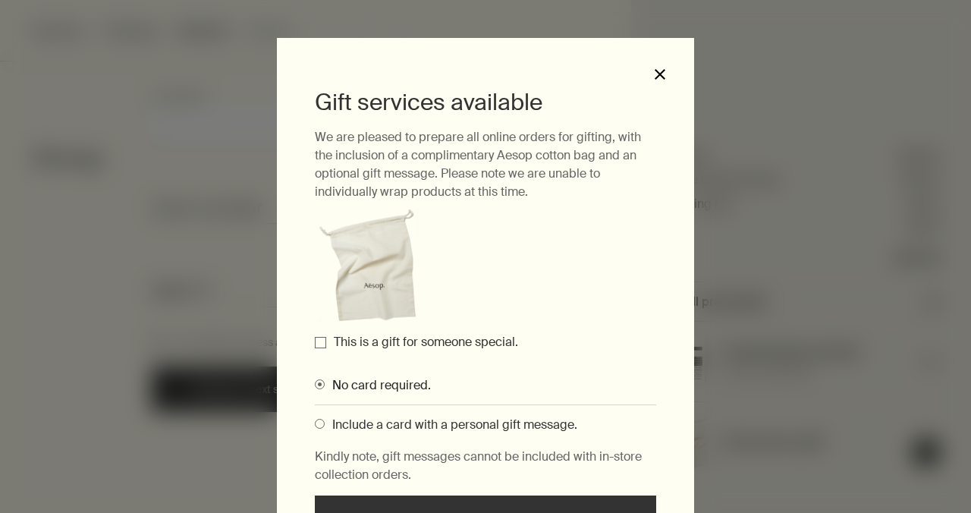
click at [653, 74] on button "close" at bounding box center [660, 75] width 14 height 14
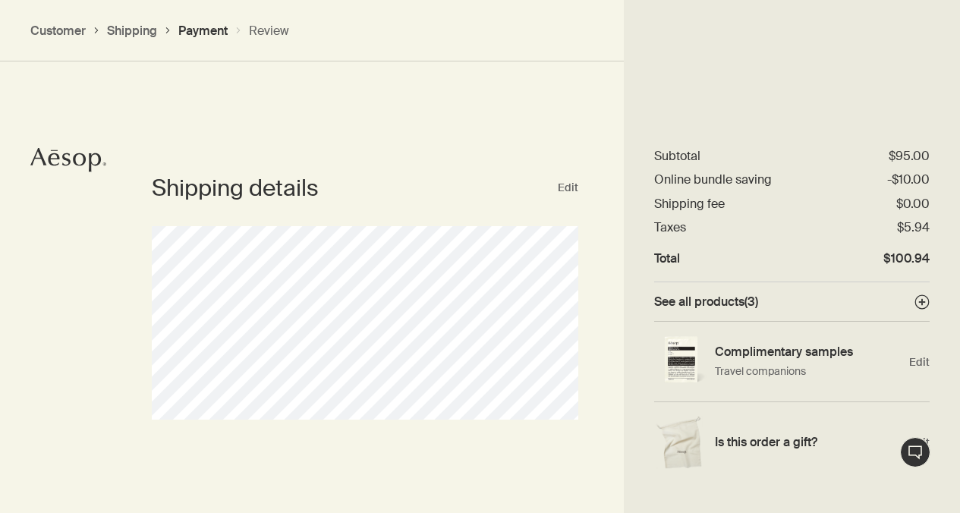
scroll to position [652, 0]
click at [716, 301] on span "See all products ( 3 )" at bounding box center [706, 302] width 104 height 16
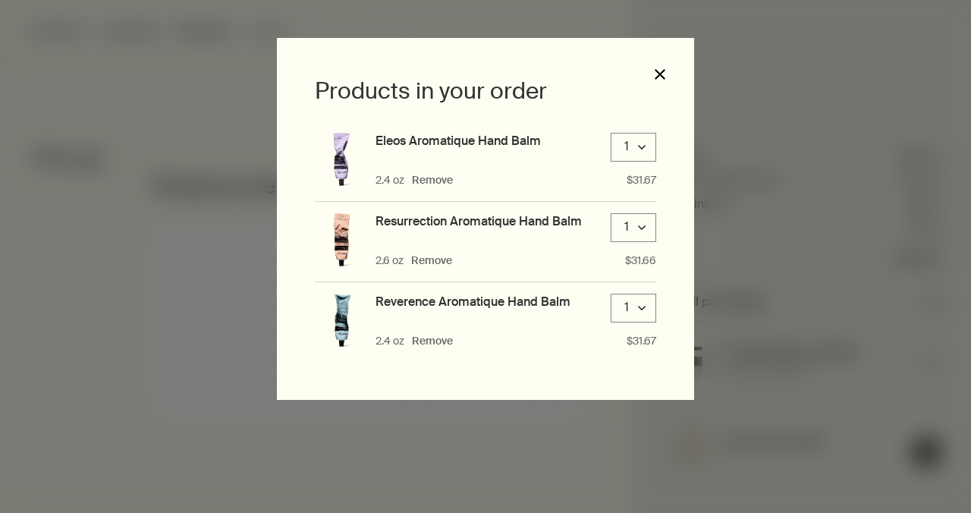
click at [662, 73] on button "close" at bounding box center [660, 75] width 14 height 14
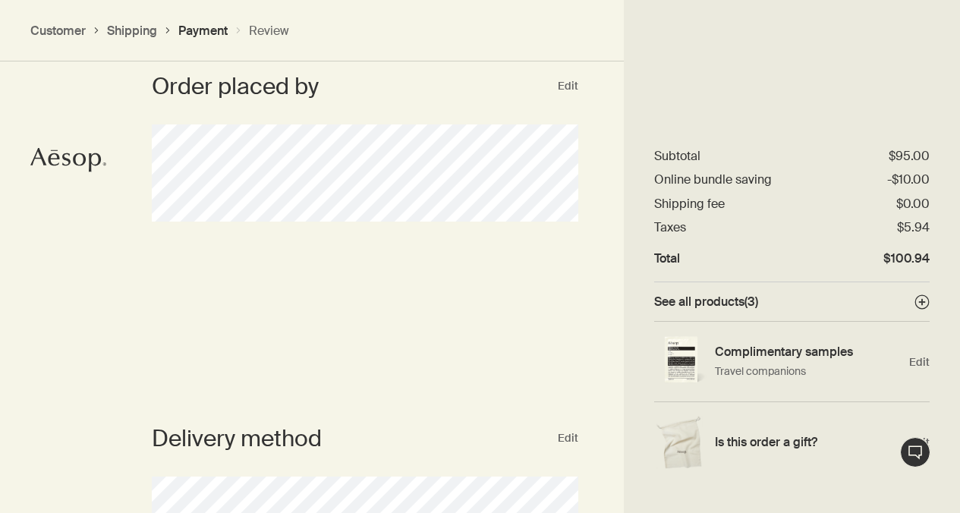
scroll to position [0, 0]
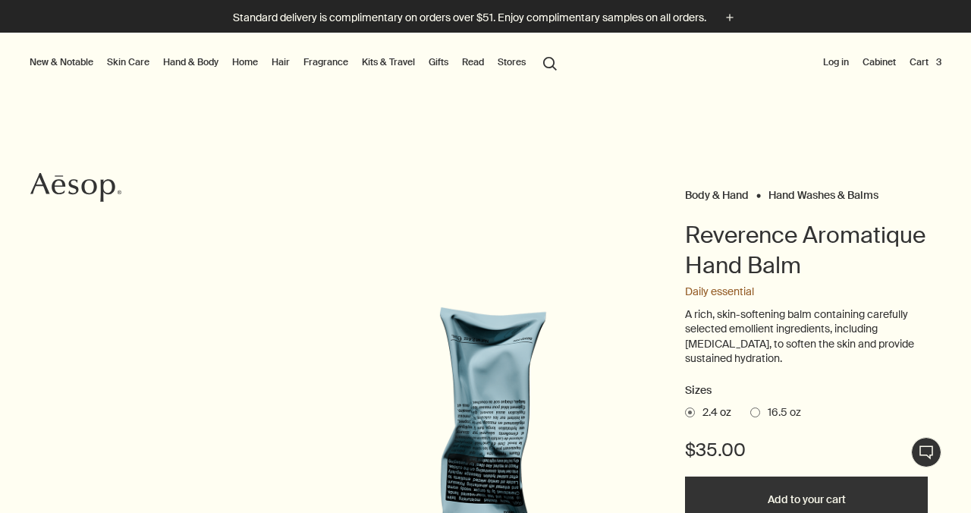
click at [916, 60] on button "Cart 3" at bounding box center [926, 62] width 38 height 18
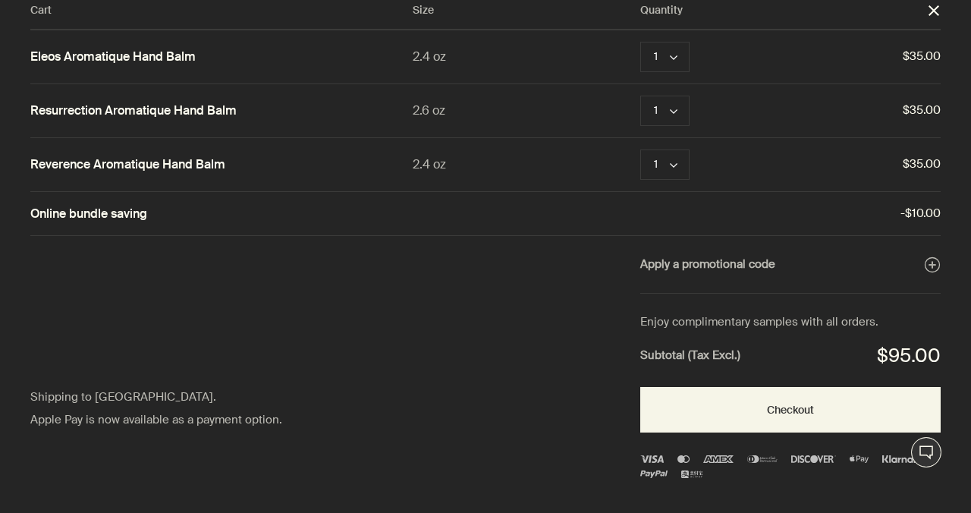
scroll to position [34, 0]
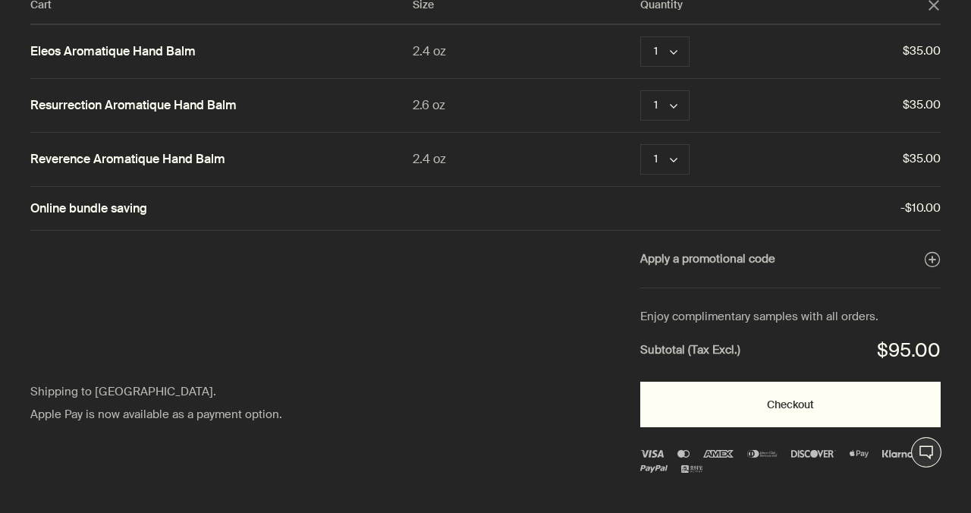
click at [745, 427] on button "Checkout" at bounding box center [790, 405] width 300 height 46
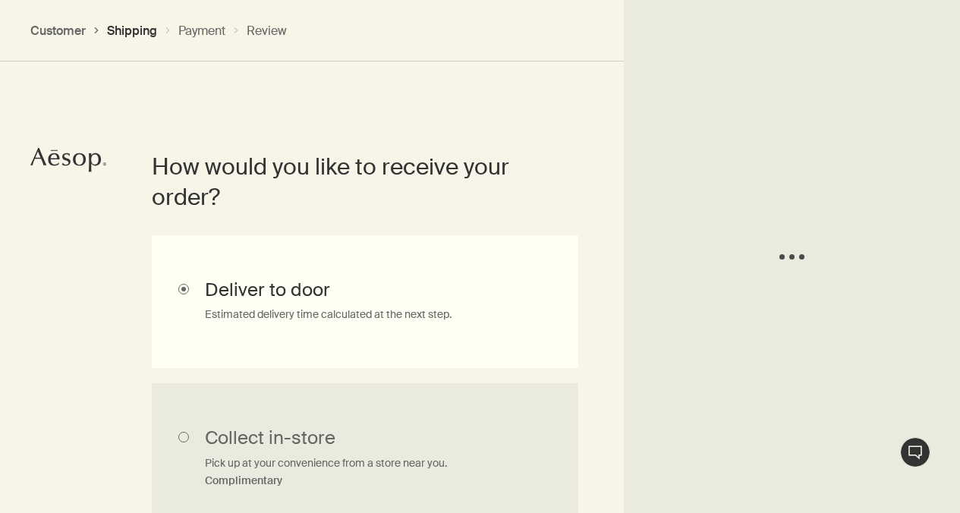
scroll to position [360, 0]
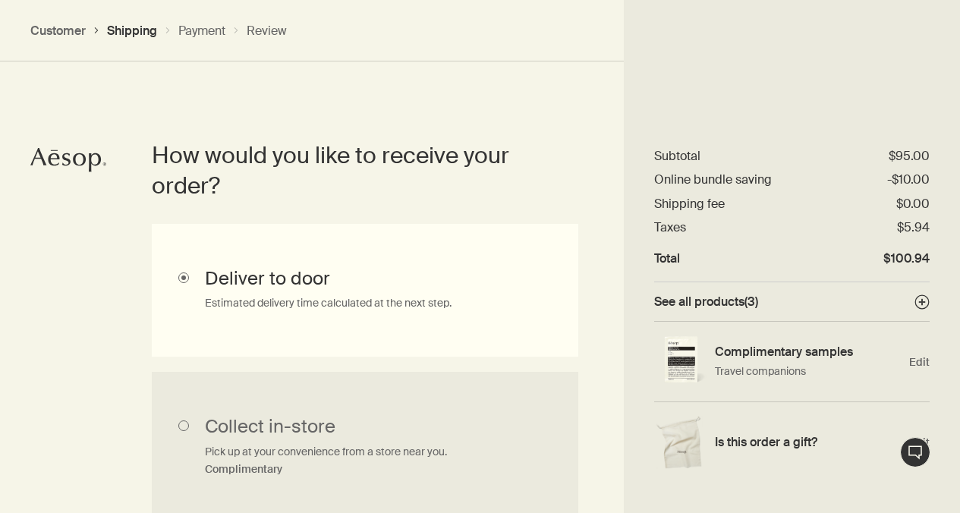
click at [915, 455] on button "Live Assistance" at bounding box center [915, 452] width 30 height 30
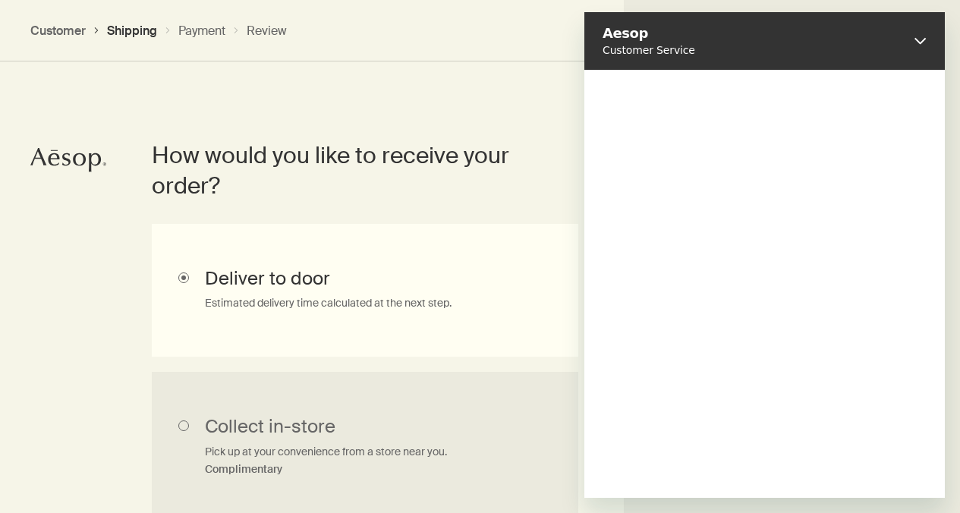
scroll to position [0, 0]
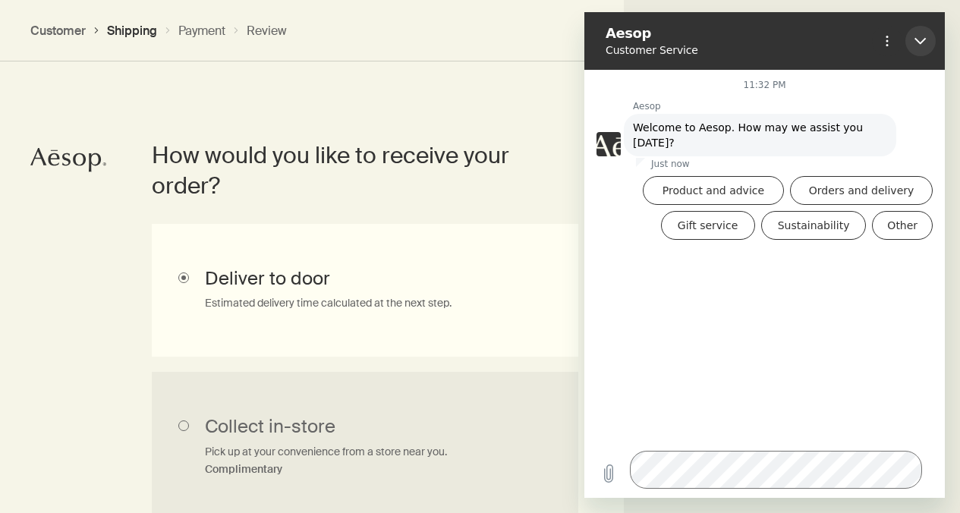
click at [914, 42] on icon "Close" at bounding box center [920, 41] width 12 height 12
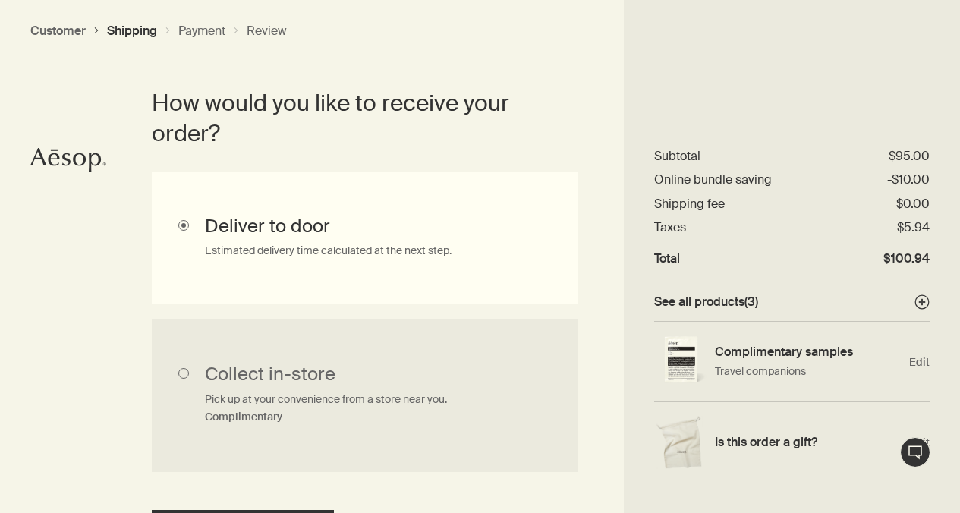
scroll to position [620, 0]
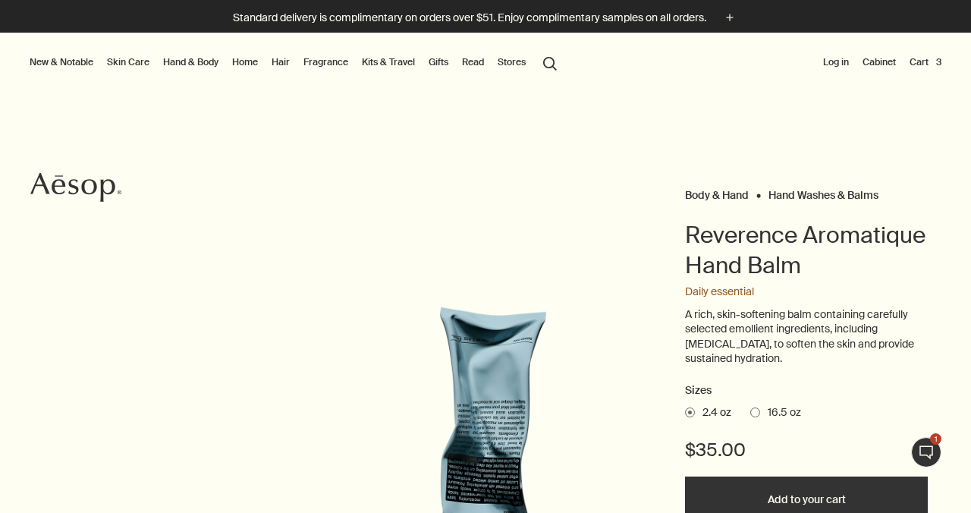
click at [913, 55] on button "Cart 3" at bounding box center [926, 62] width 38 height 18
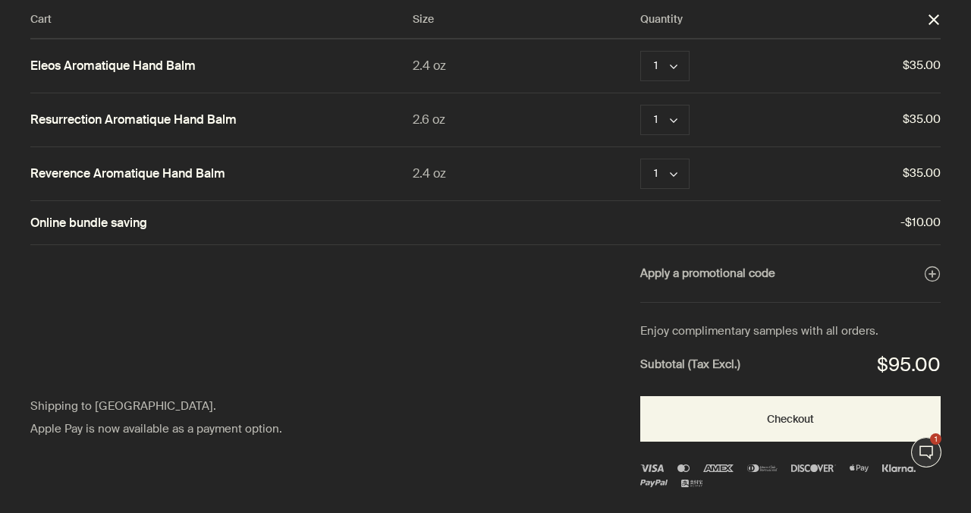
scroll to position [95, 0]
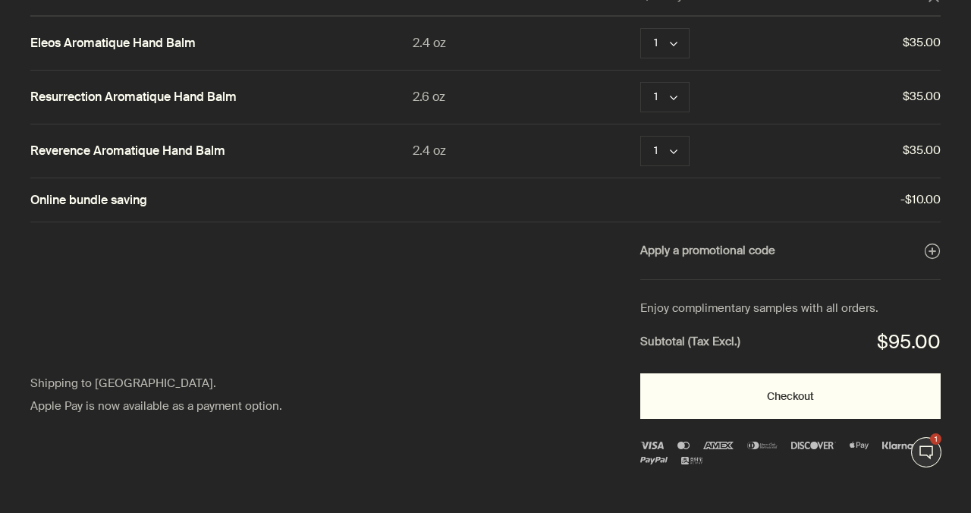
click at [724, 399] on button "Checkout" at bounding box center [790, 396] width 300 height 46
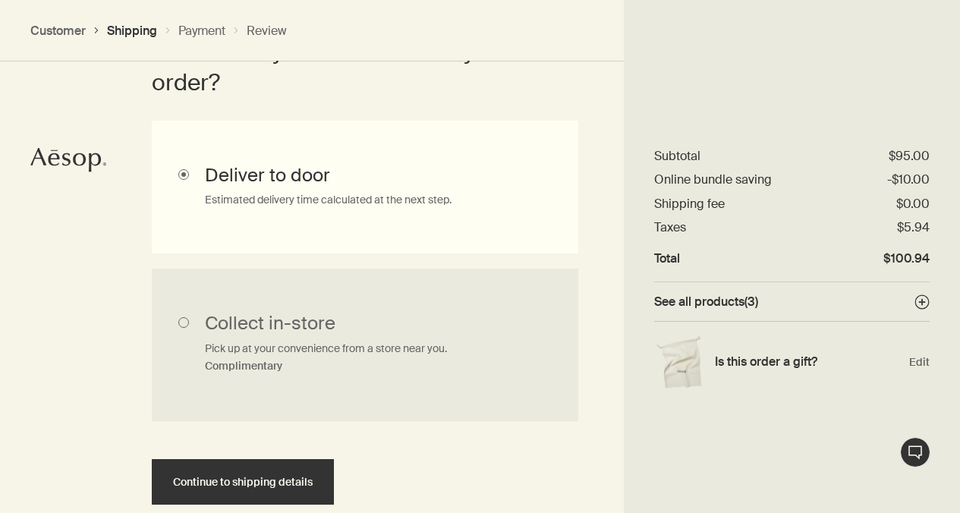
scroll to position [620, 0]
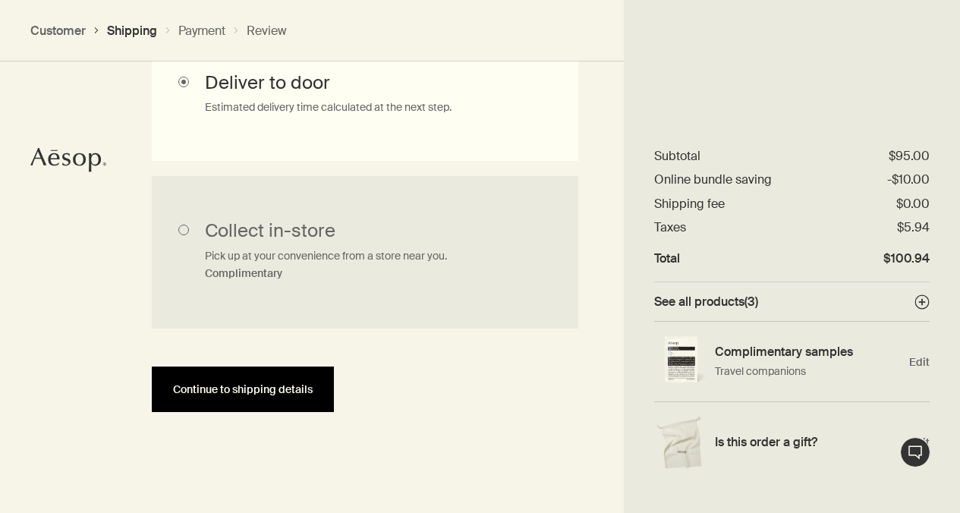
click at [289, 394] on span "Continue to shipping details" at bounding box center [243, 389] width 140 height 11
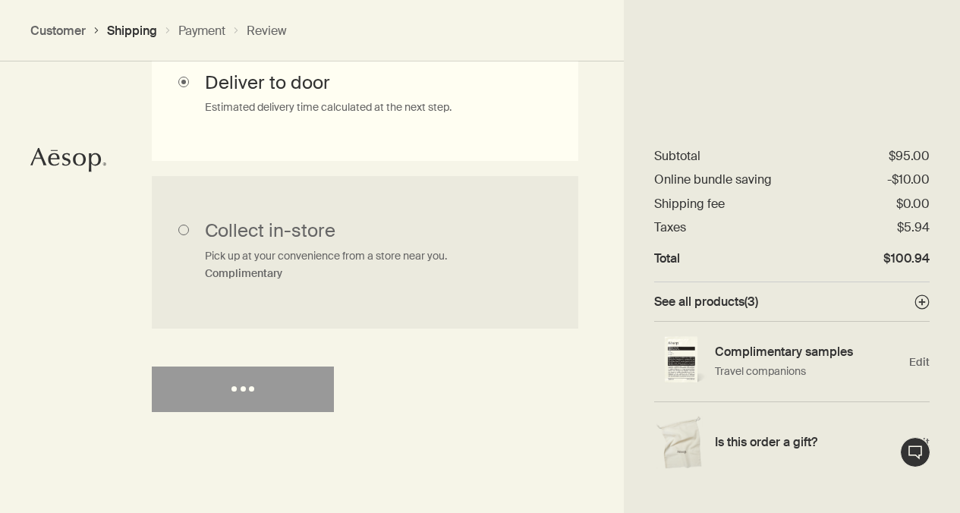
select select "US"
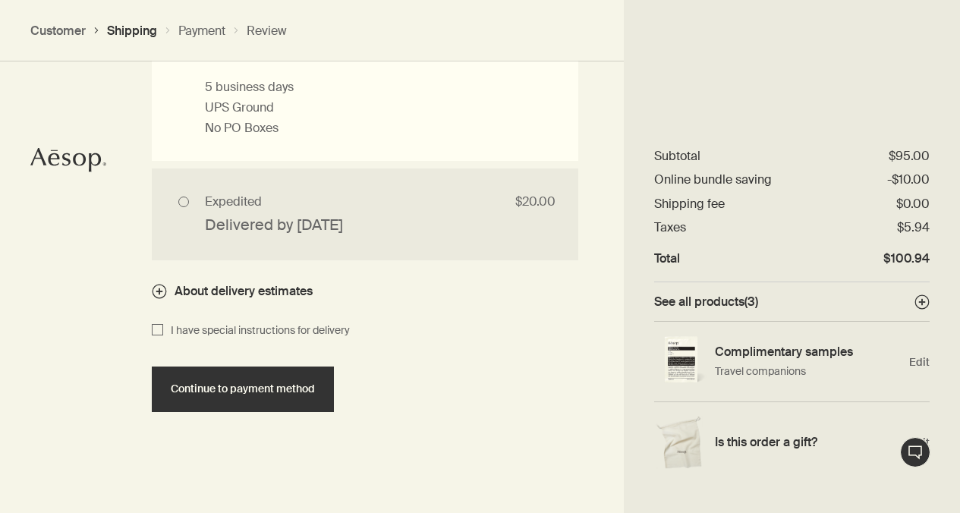
scroll to position [1687, 0]
click at [291, 395] on span "Continue to payment method" at bounding box center [243, 388] width 144 height 11
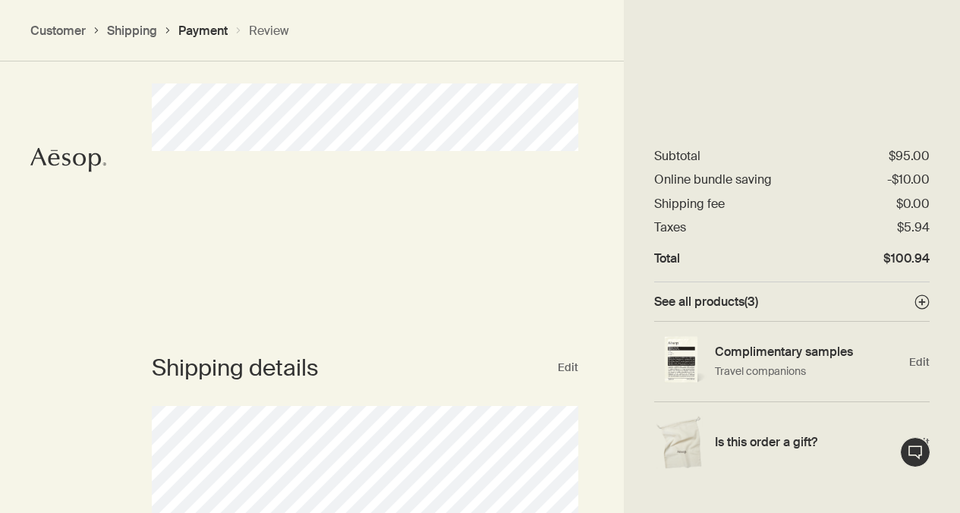
scroll to position [472, 0]
